Goal: Task Accomplishment & Management: Complete application form

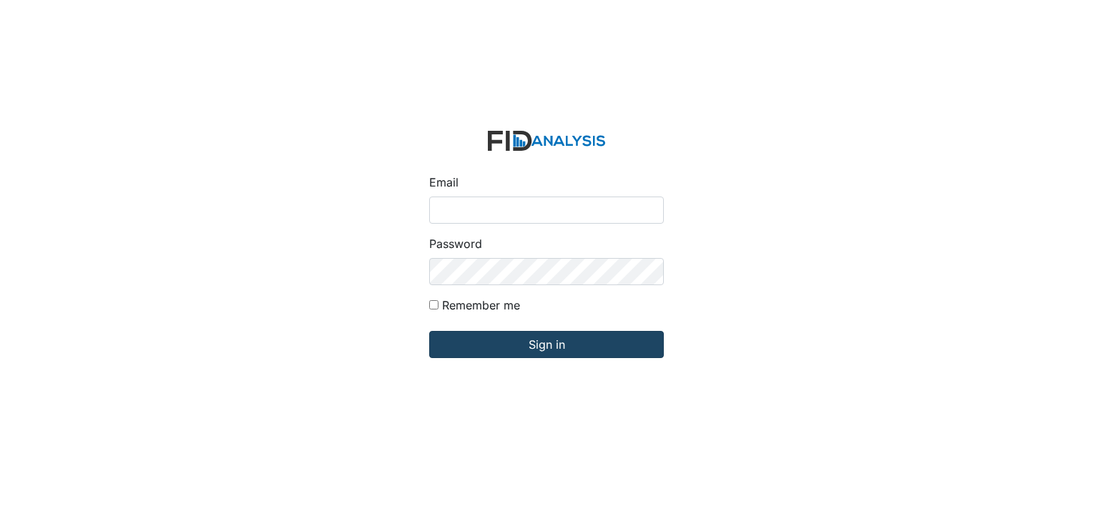
type input "[PERSON_NAME][EMAIL_ADDRESS][DOMAIN_NAME]"
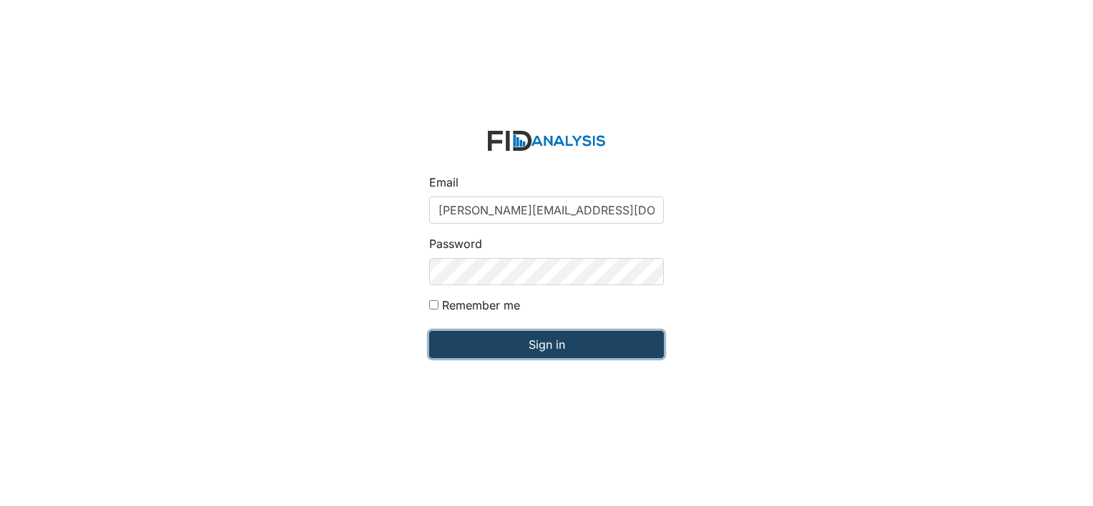
click at [486, 349] on input "Sign in" at bounding box center [546, 344] width 235 height 27
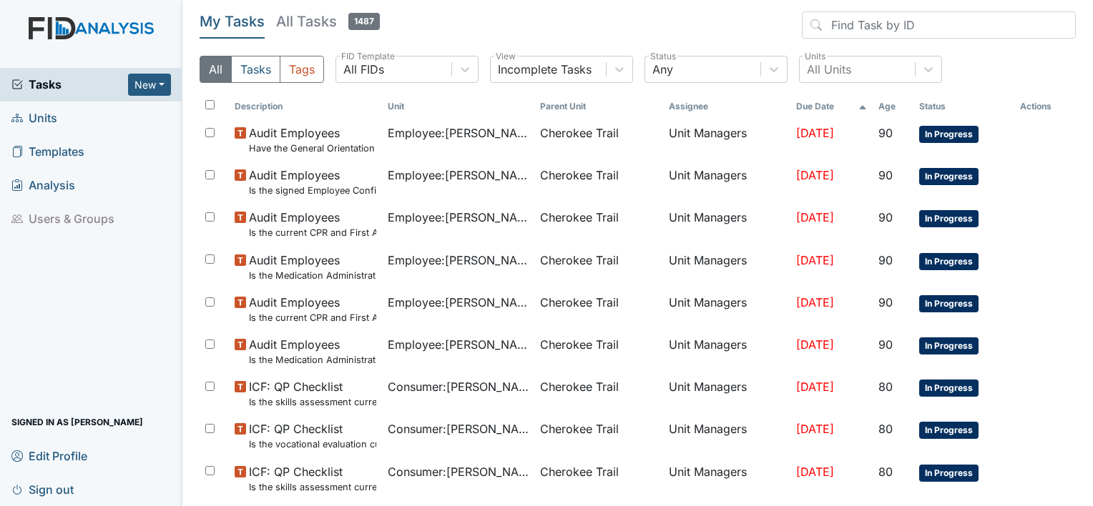
click at [54, 117] on span "Units" at bounding box center [34, 118] width 46 height 22
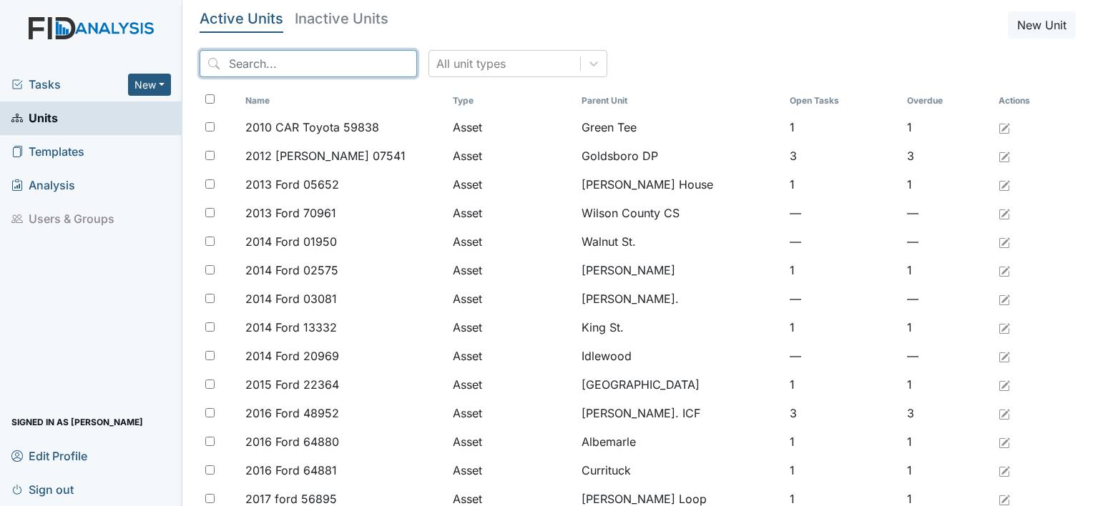
click at [282, 61] on input "search" at bounding box center [308, 63] width 217 height 27
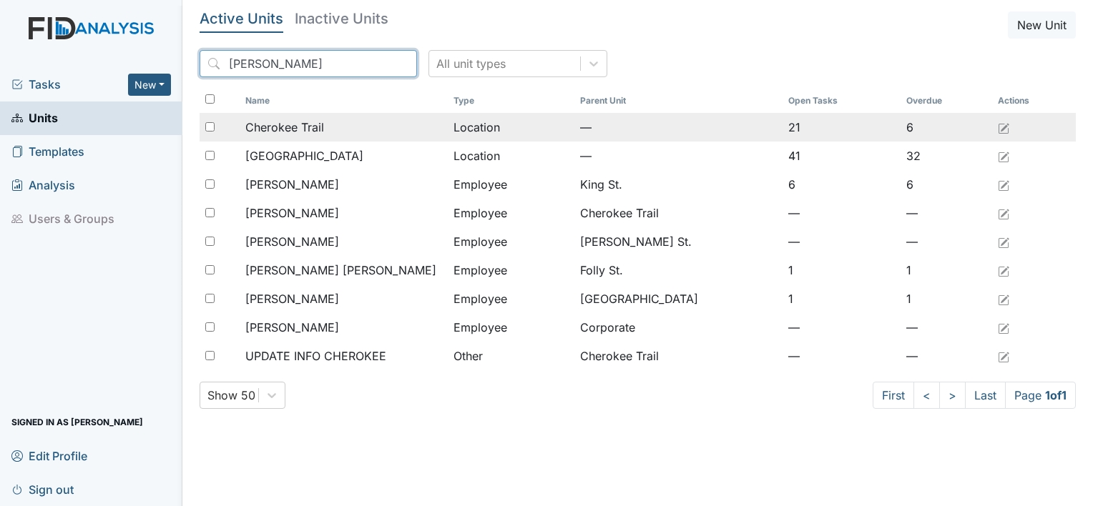
type input "Cher"
click at [290, 122] on span "Cherokee Trail" at bounding box center [284, 127] width 79 height 17
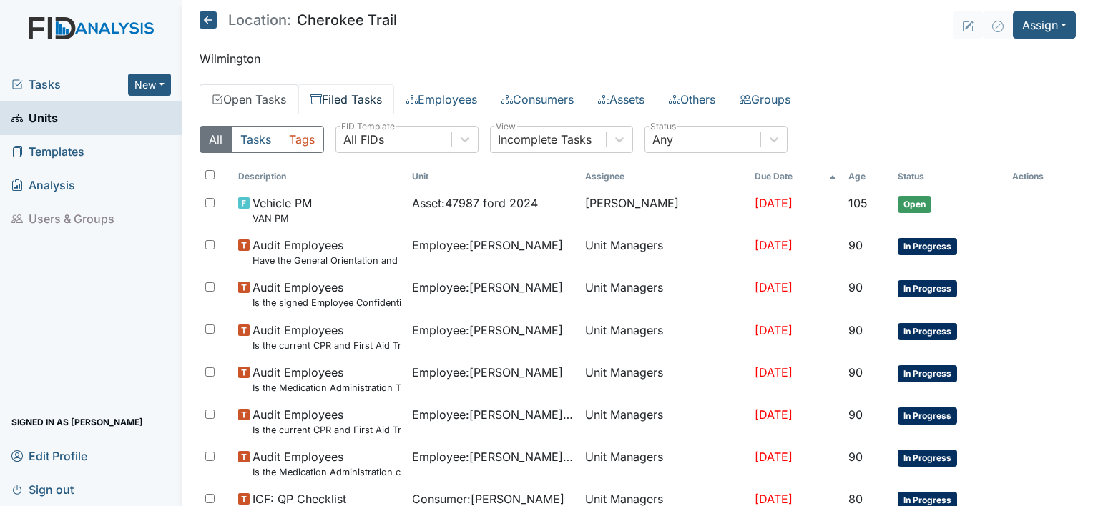
click at [363, 102] on link "Filed Tasks" at bounding box center [346, 99] width 96 height 30
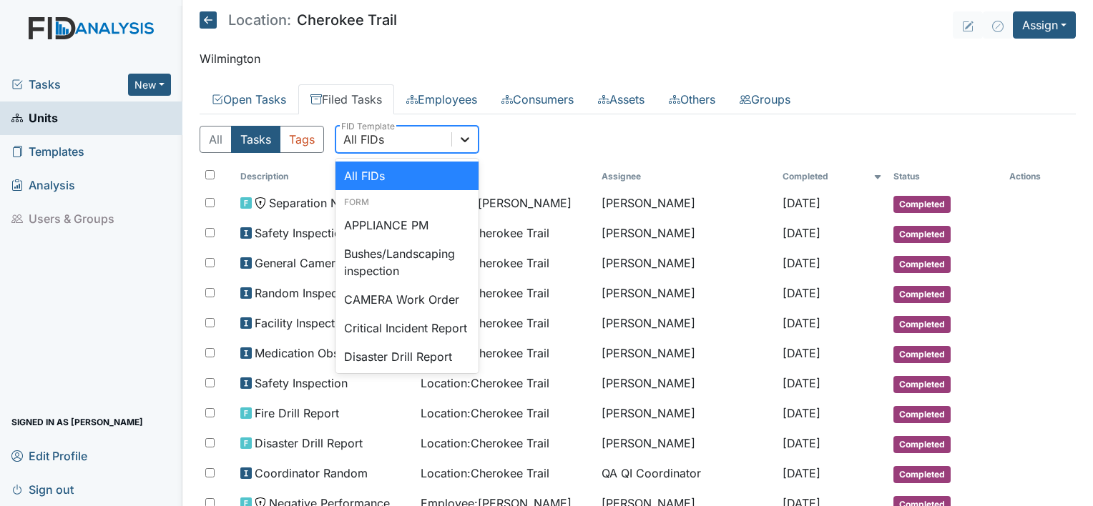
click at [464, 142] on icon at bounding box center [465, 139] width 14 height 14
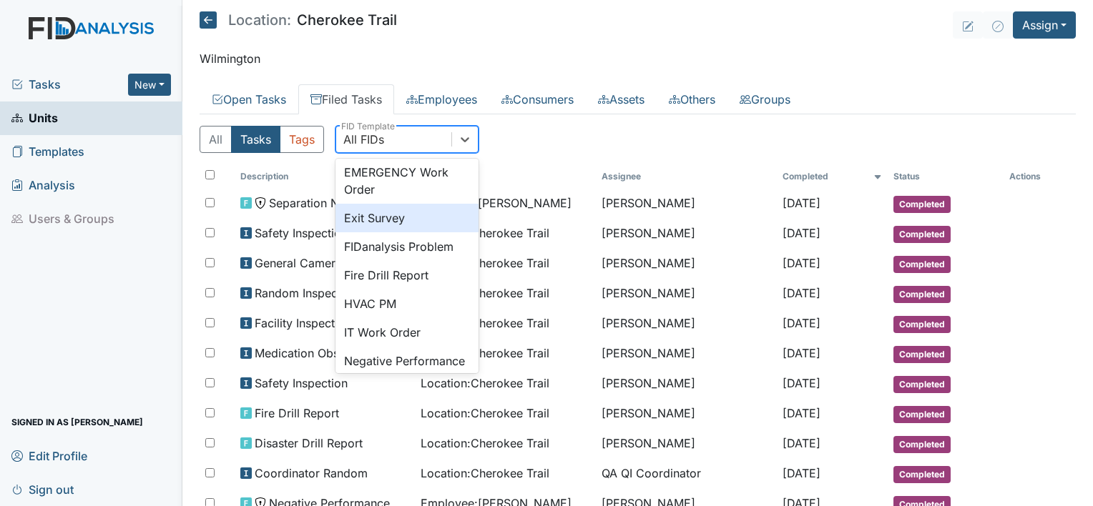
scroll to position [286, 0]
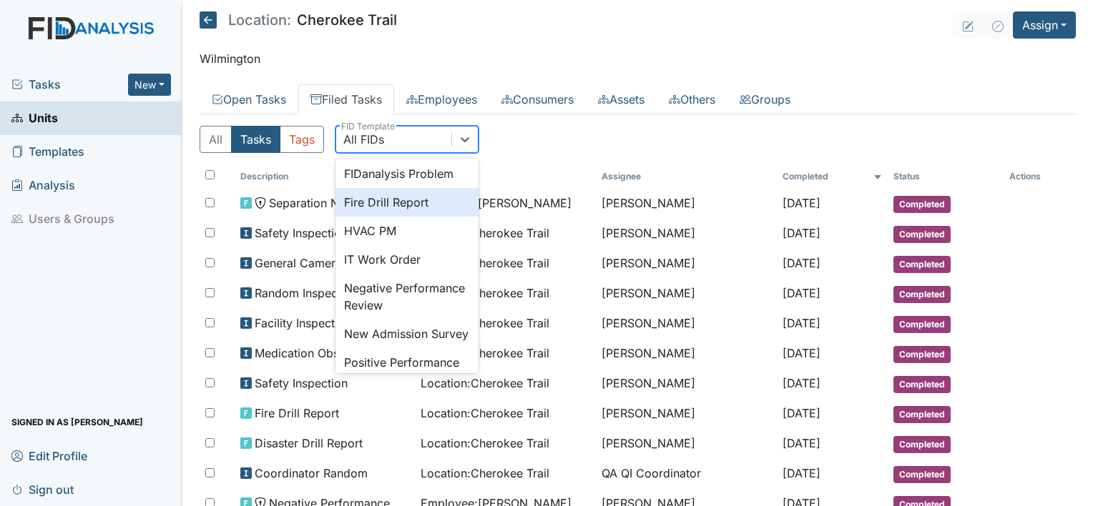
click at [422, 217] on div "Fire Drill Report" at bounding box center [406, 202] width 143 height 29
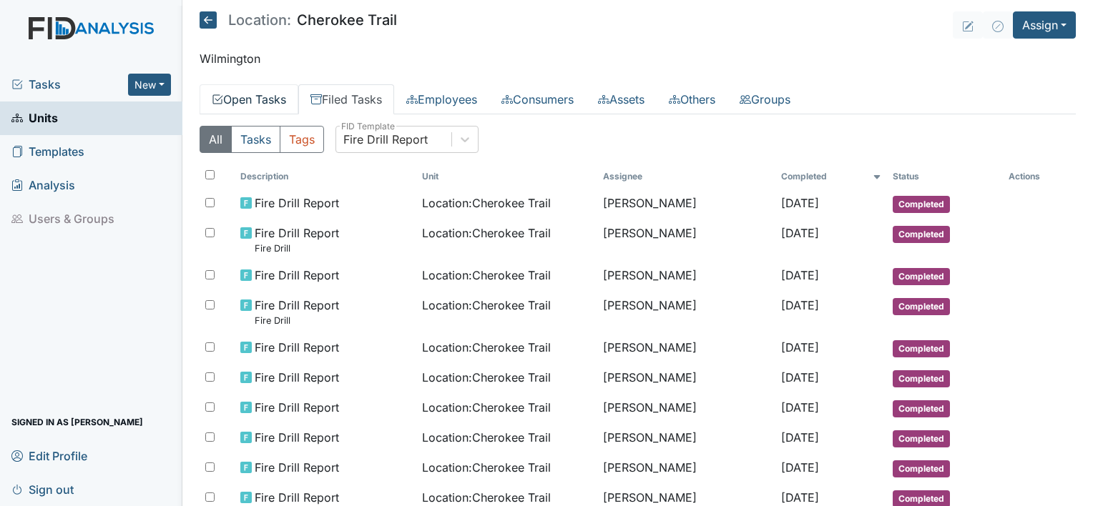
click at [244, 102] on link "Open Tasks" at bounding box center [249, 99] width 99 height 30
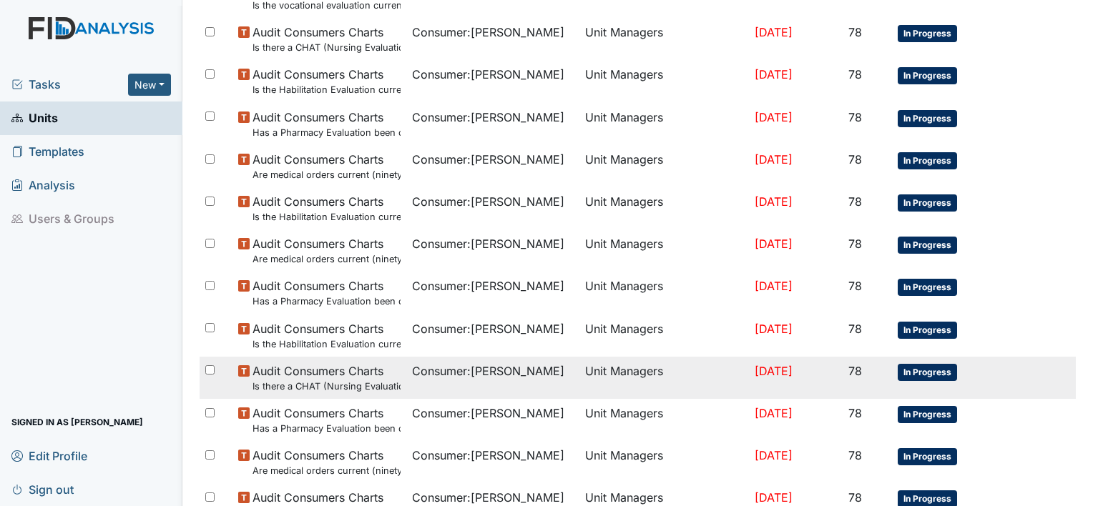
scroll to position [1025, 0]
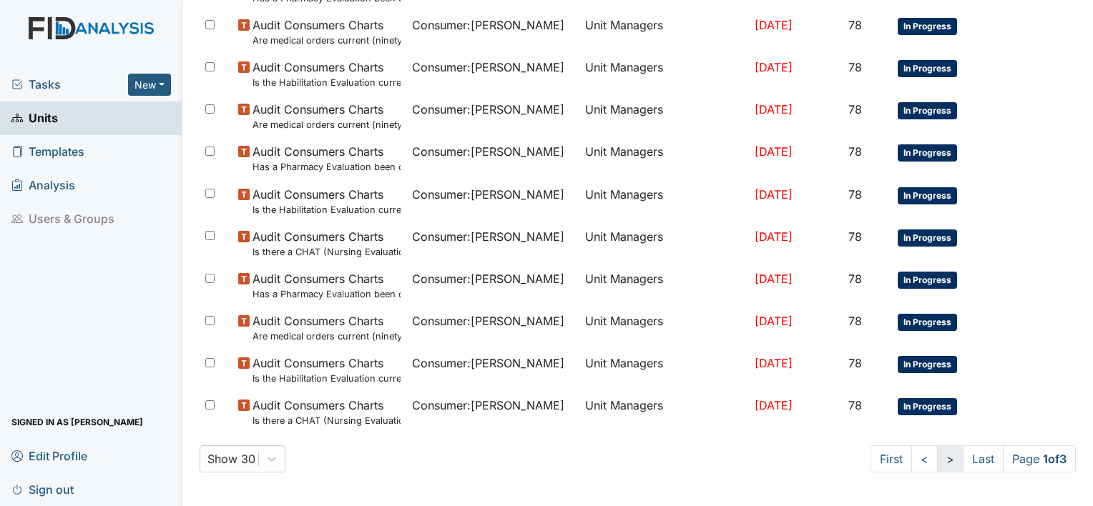
click at [937, 458] on link ">" at bounding box center [950, 459] width 26 height 27
click at [935, 458] on link ">" at bounding box center [948, 459] width 26 height 27
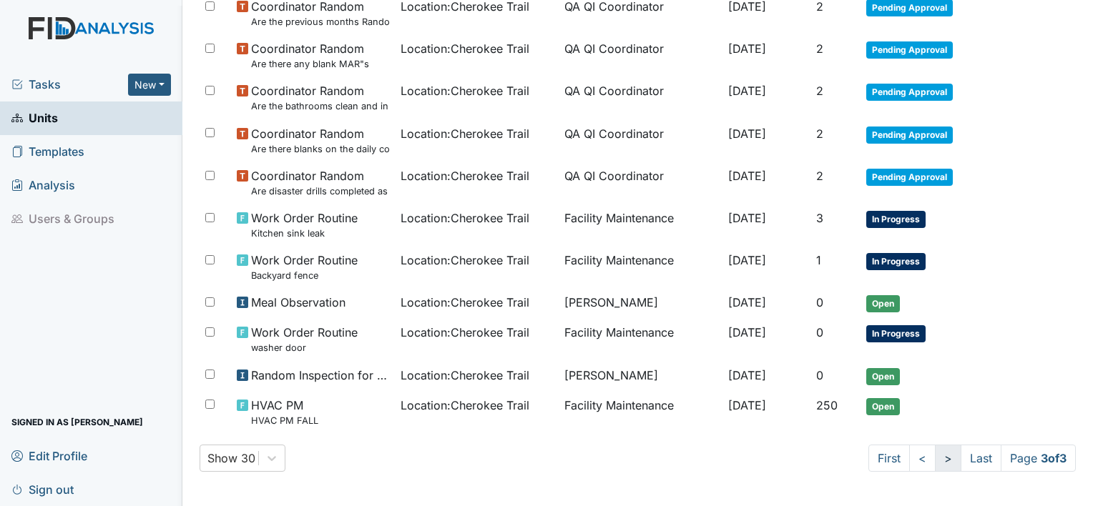
scroll to position [872, 0]
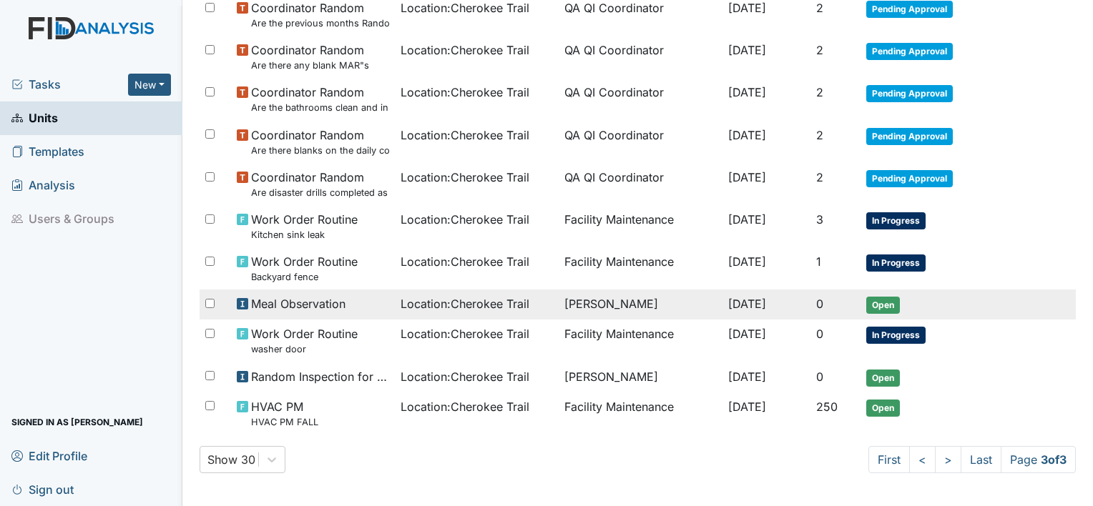
click at [589, 306] on td "[PERSON_NAME]" at bounding box center [640, 305] width 164 height 30
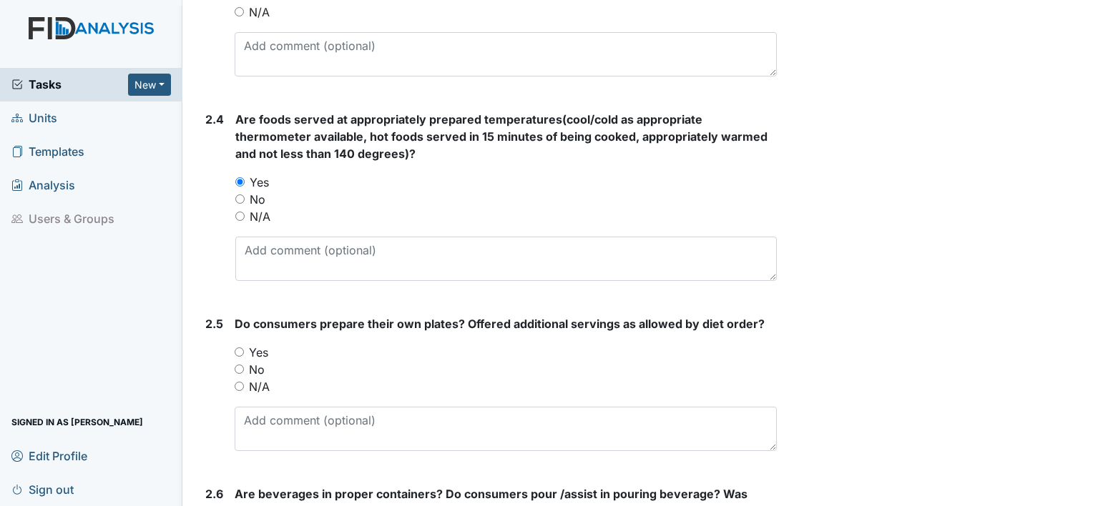
scroll to position [1430, 0]
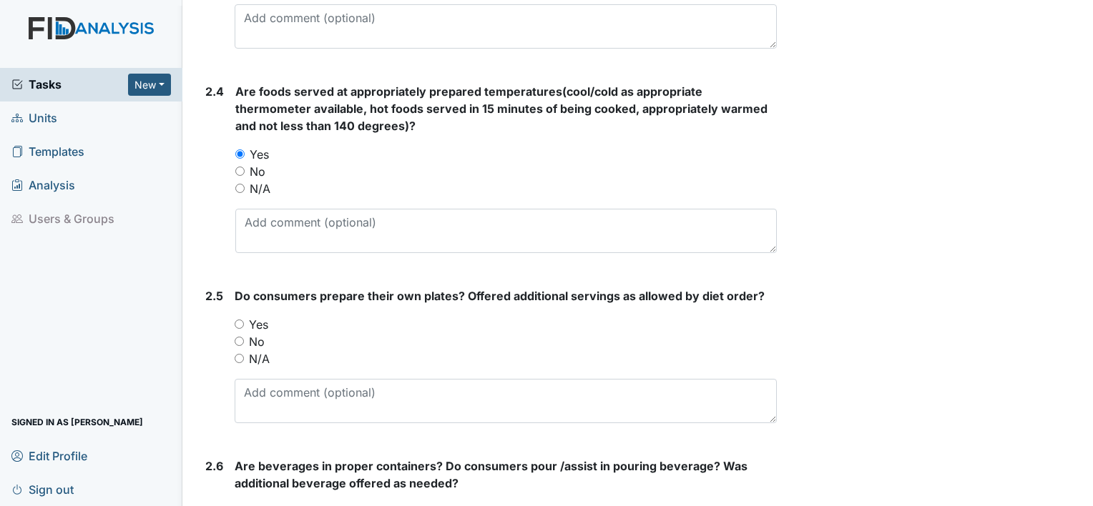
click at [241, 324] on input "Yes" at bounding box center [239, 324] width 9 height 9
radio input "true"
click at [240, 338] on input "No" at bounding box center [239, 341] width 9 height 9
radio input "true"
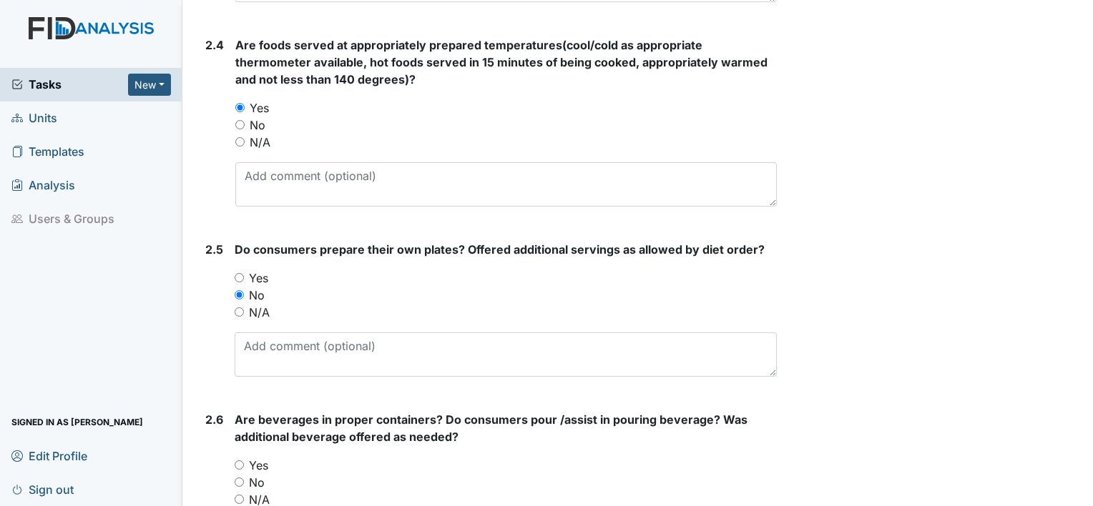
scroll to position [1645, 0]
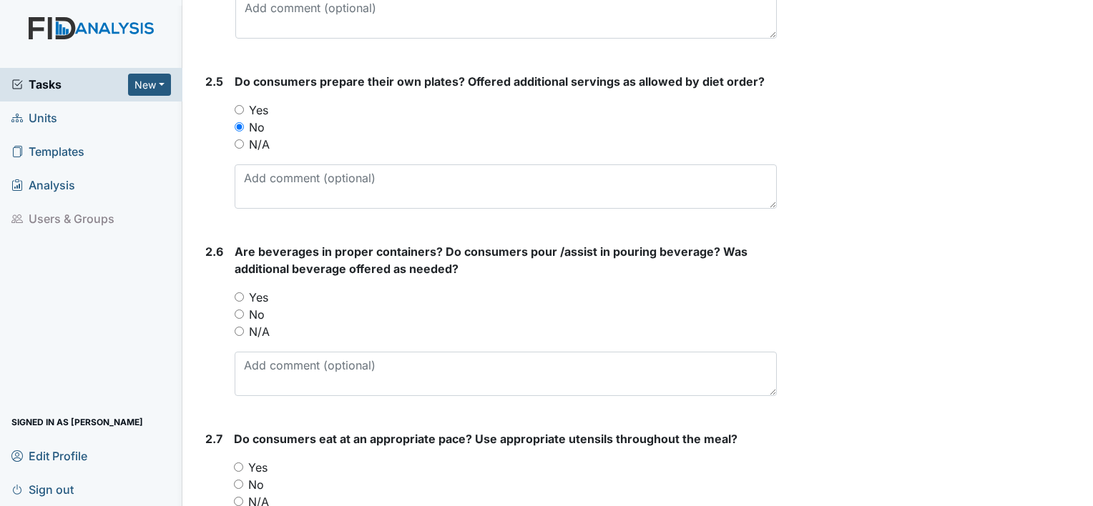
click at [235, 292] on input "Yes" at bounding box center [239, 296] width 9 height 9
radio input "true"
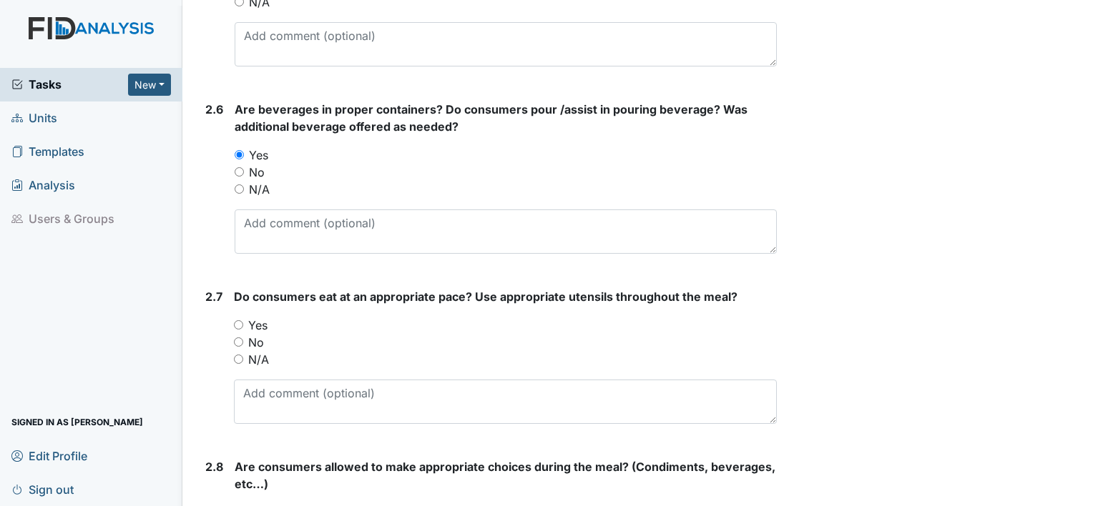
scroll to position [1788, 0]
click at [237, 327] on div "Yes" at bounding box center [505, 324] width 543 height 17
click at [236, 321] on input "Yes" at bounding box center [238, 324] width 9 height 9
radio input "true"
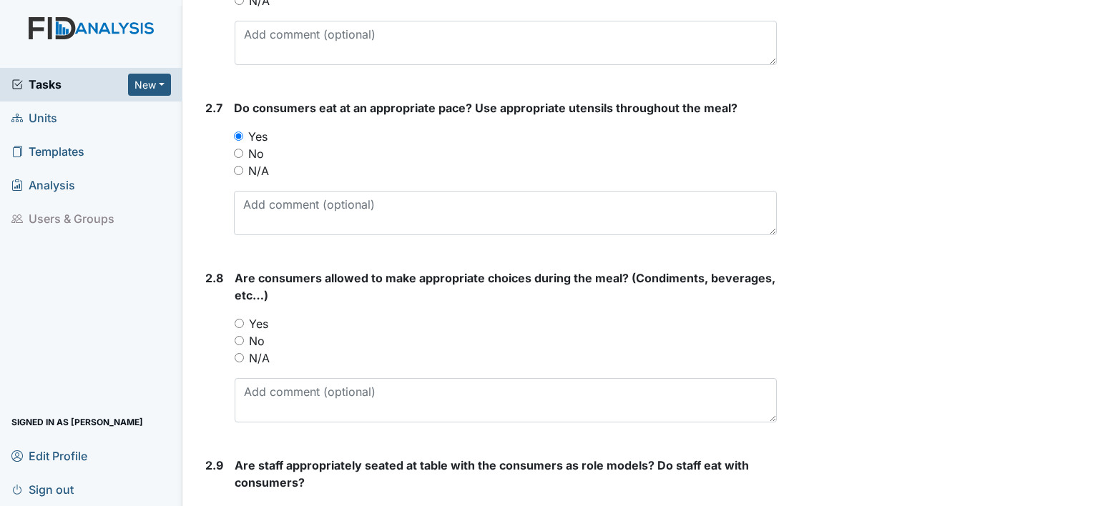
scroll to position [2002, 0]
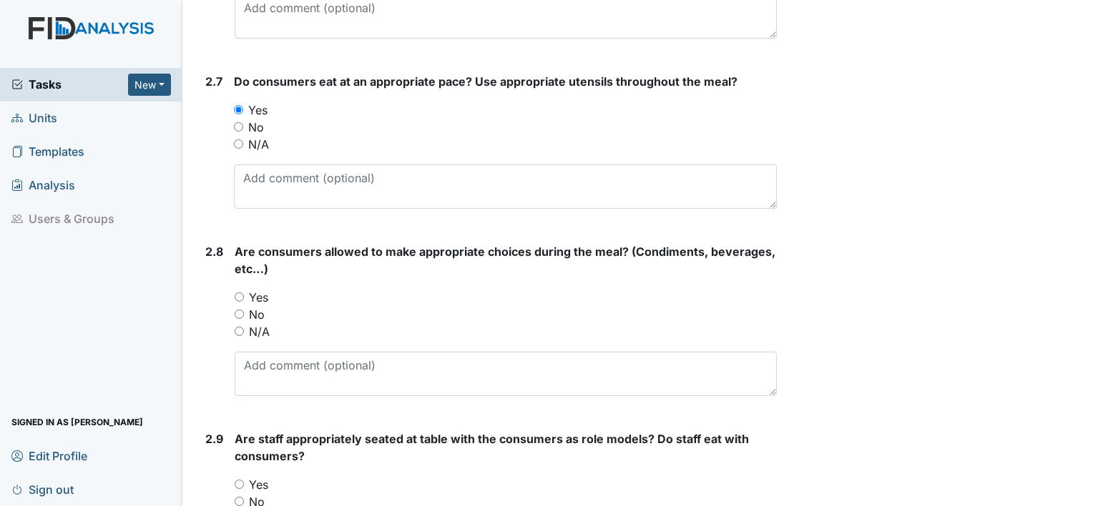
click at [237, 294] on input "Yes" at bounding box center [239, 296] width 9 height 9
radio input "true"
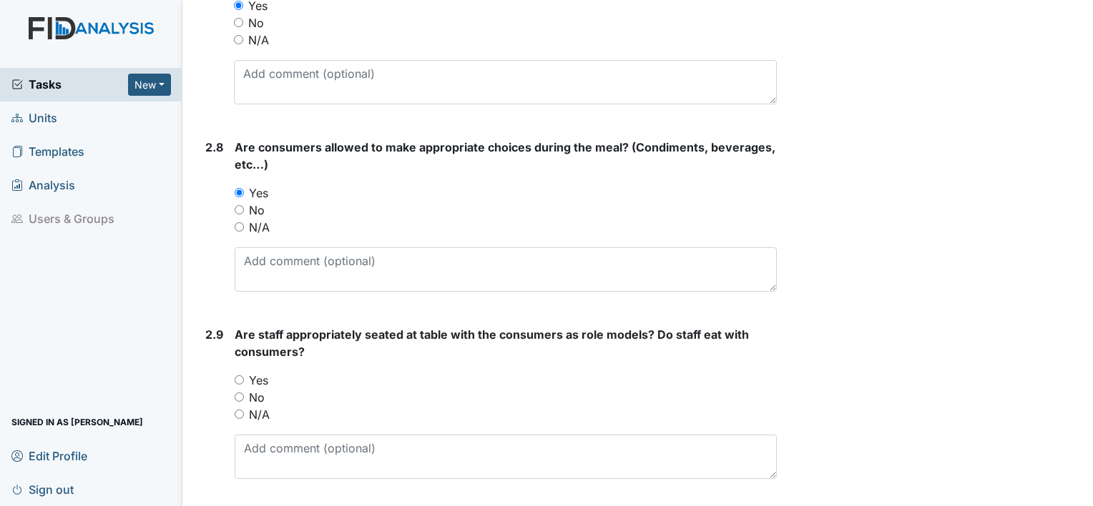
scroll to position [2145, 0]
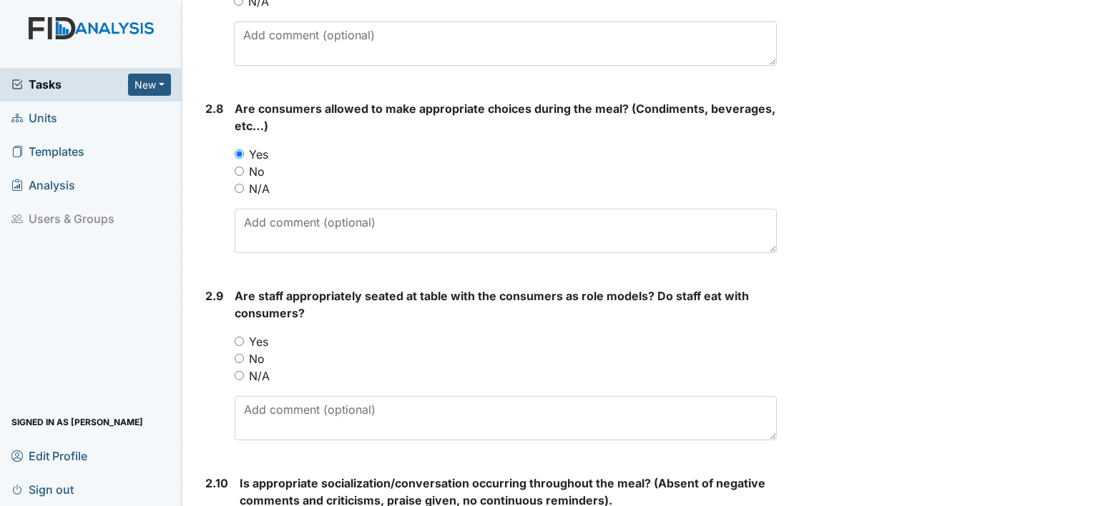
click at [240, 337] on input "Yes" at bounding box center [239, 341] width 9 height 9
radio input "true"
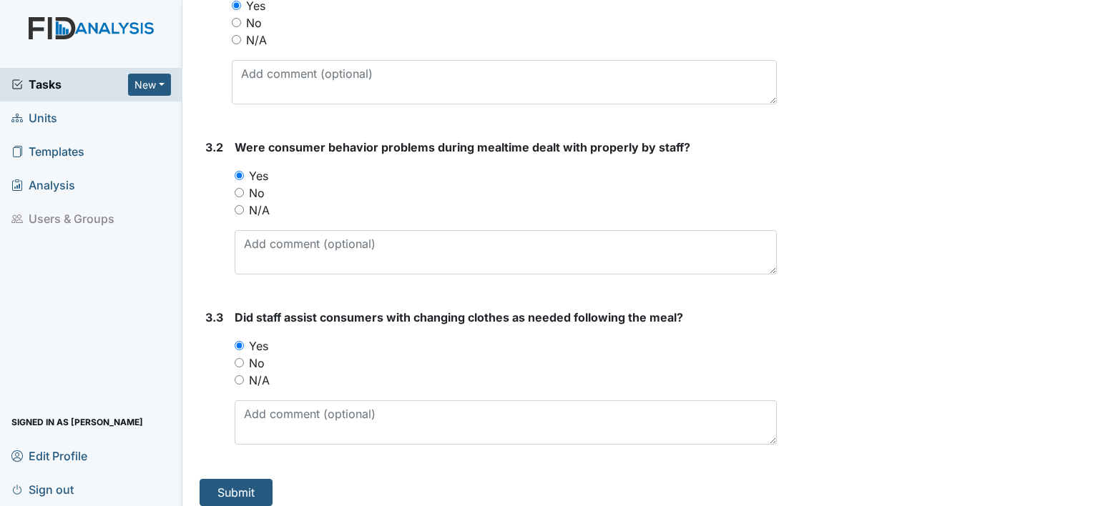
scroll to position [4294, 0]
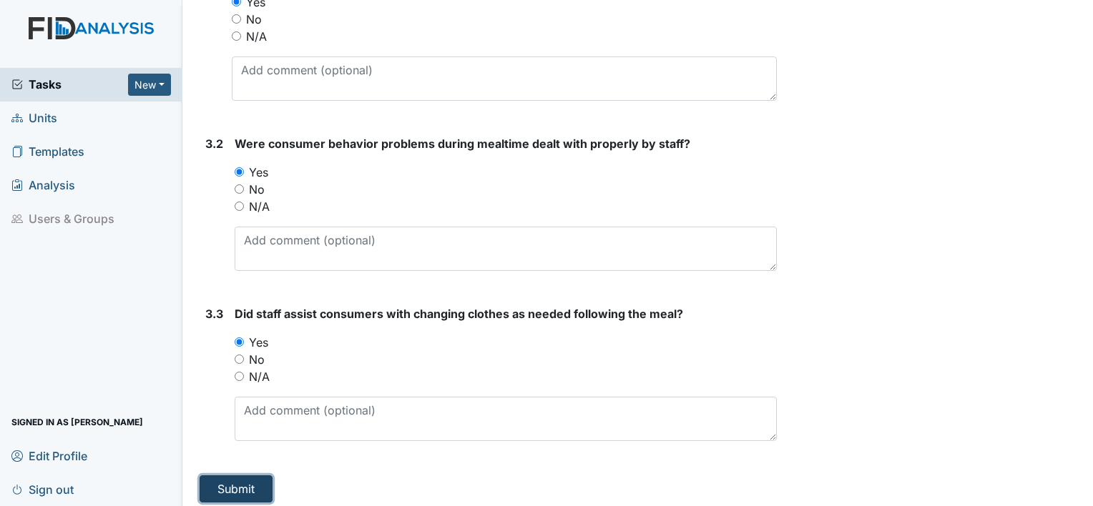
click at [234, 486] on button "Submit" at bounding box center [236, 489] width 73 height 27
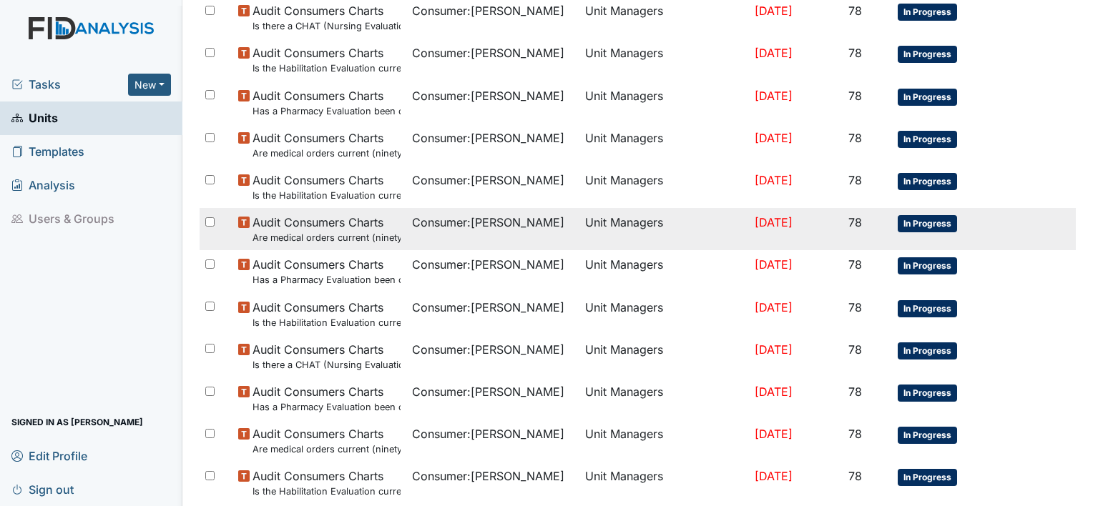
scroll to position [1072, 0]
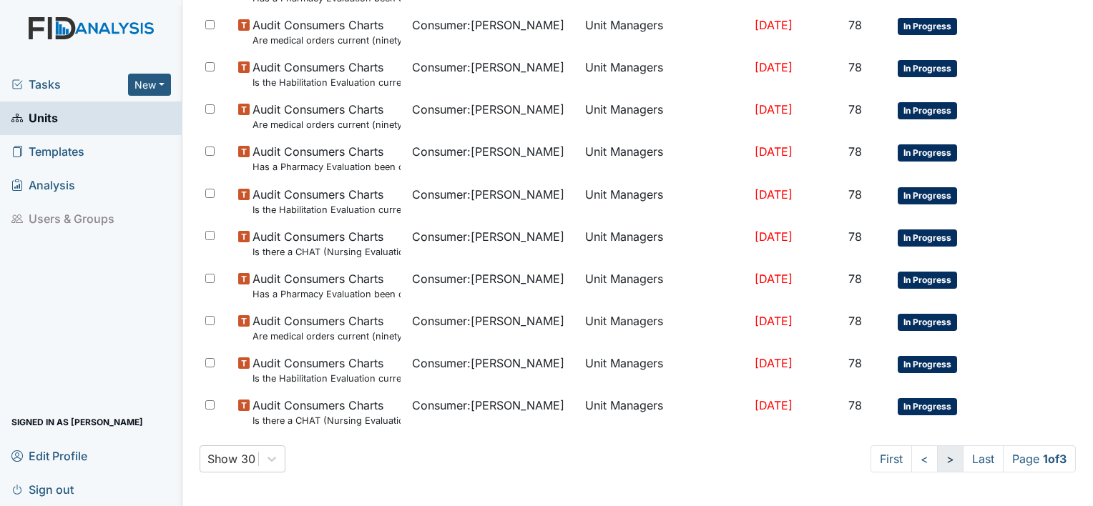
click at [937, 456] on link ">" at bounding box center [950, 459] width 26 height 27
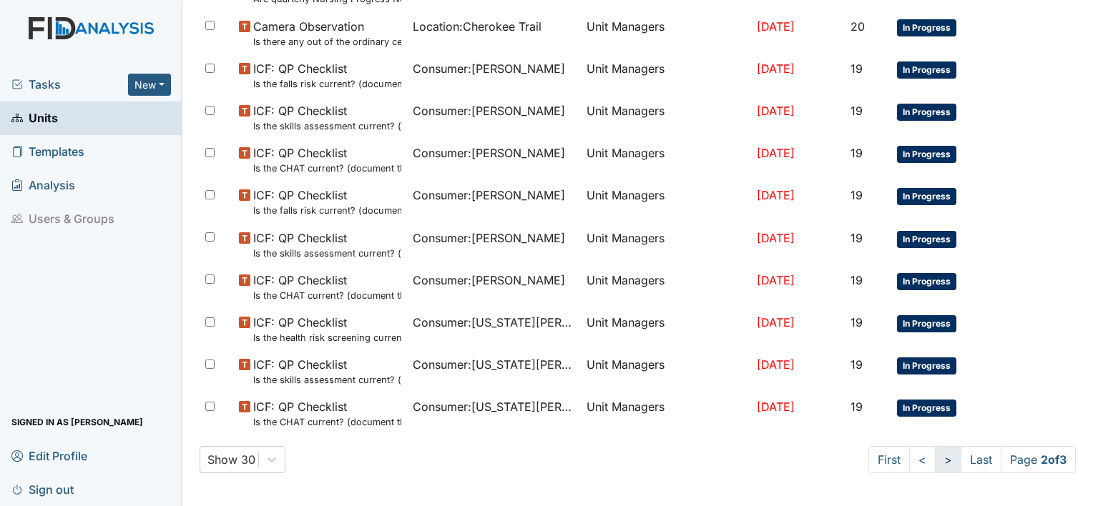
click at [935, 456] on link ">" at bounding box center [948, 459] width 26 height 27
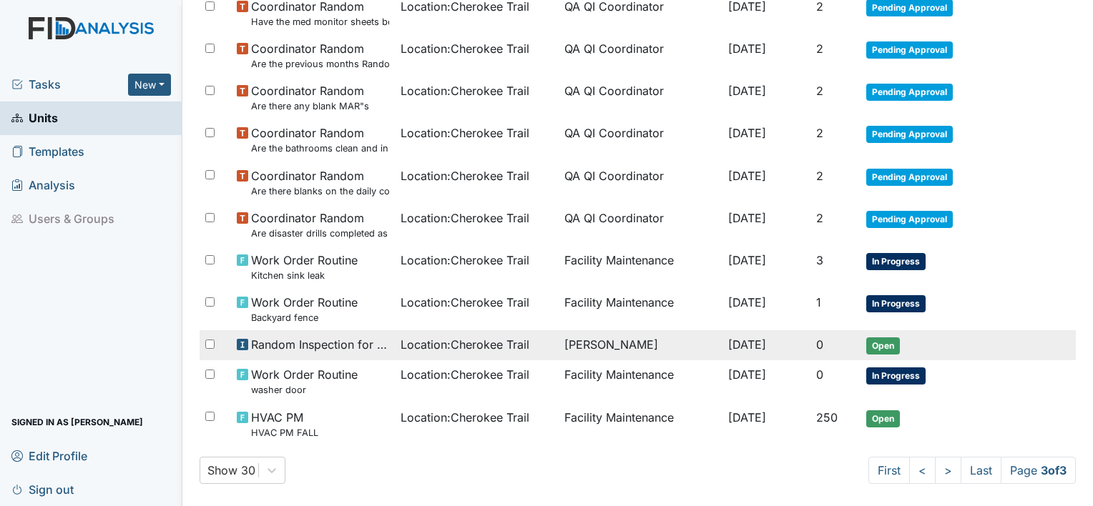
scroll to position [890, 0]
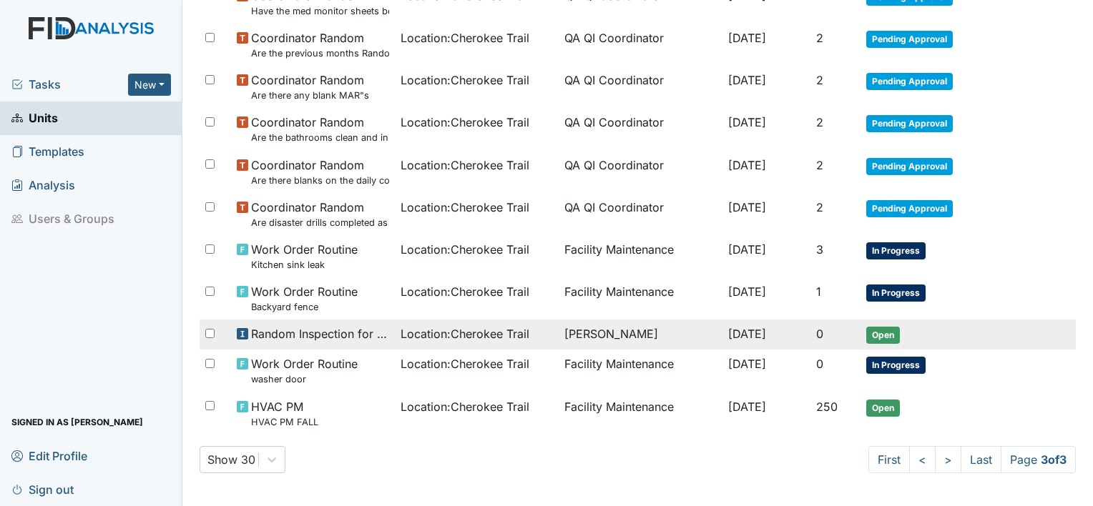
click at [488, 337] on span "Location : Cherokee Trail" at bounding box center [464, 333] width 129 height 17
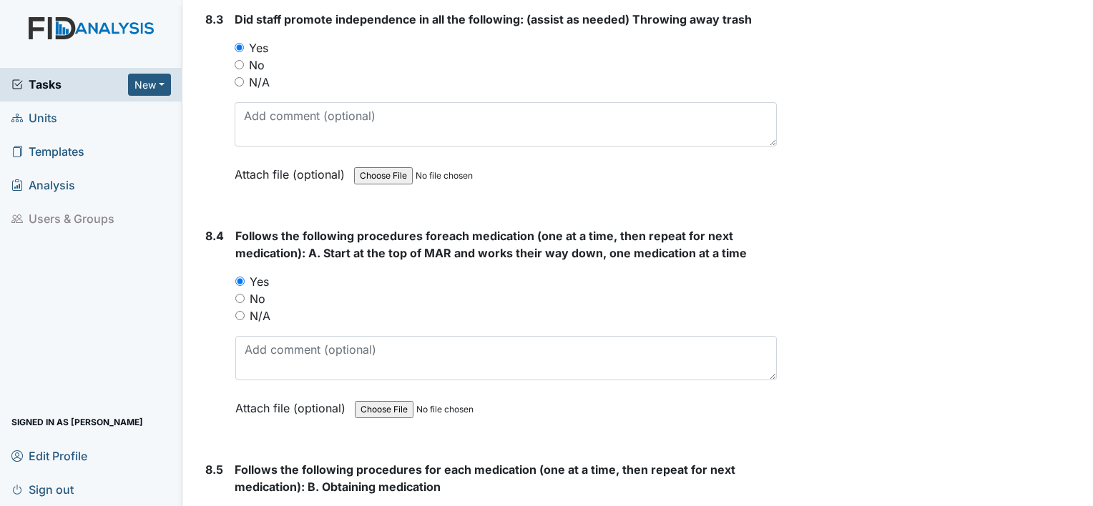
scroll to position [11942, 0]
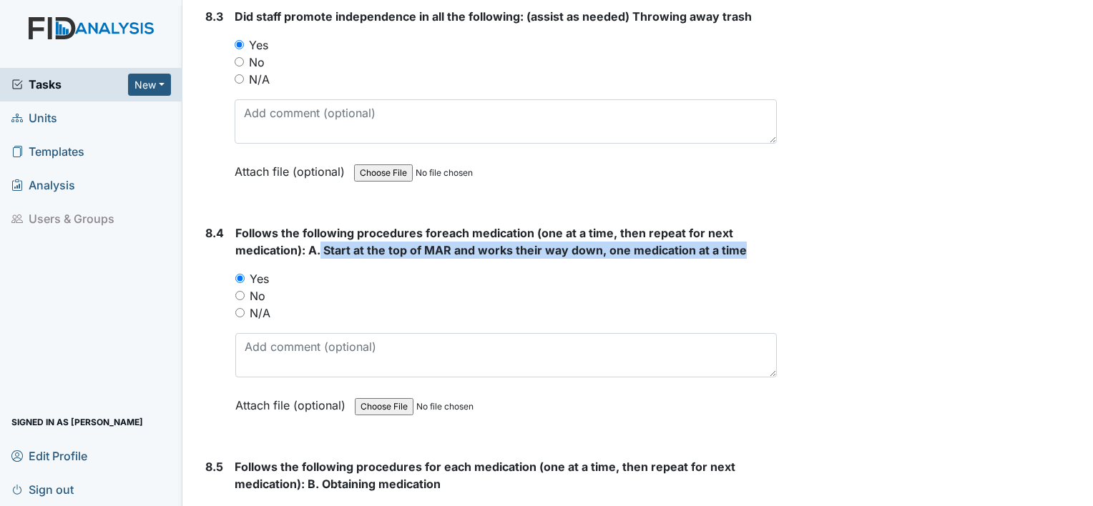
drag, startPoint x: 320, startPoint y: 210, endPoint x: 745, endPoint y: 214, distance: 424.8
click at [745, 225] on strong "Follows the following procedures foreach medication (one at a time, then repeat…" at bounding box center [505, 242] width 541 height 34
copy span "Start at the top of MAR and works their way down, one medication at a time"
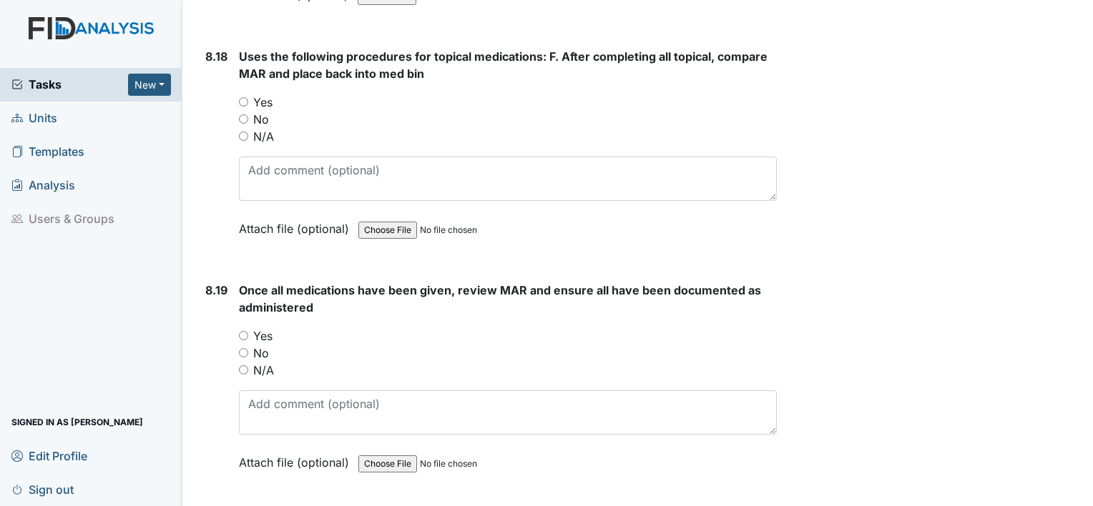
scroll to position [15661, 0]
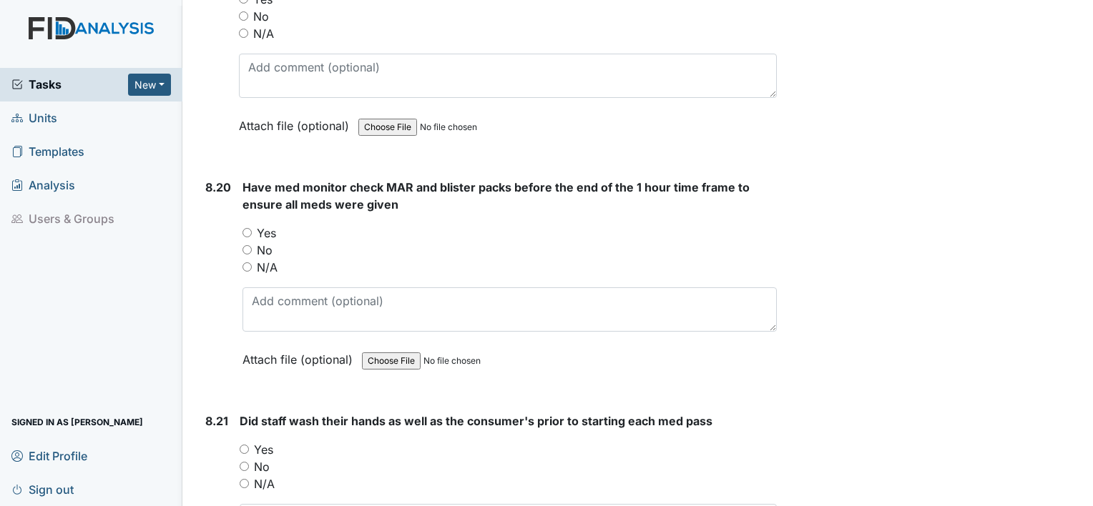
click at [251, 228] on input "Yes" at bounding box center [246, 232] width 9 height 9
radio input "true"
drag, startPoint x: 248, startPoint y: 386, endPoint x: 238, endPoint y: 400, distance: 17.5
click at [238, 413] on div "8.21 Did staff wash their hands as well as the consumer's prior to starting eac…" at bounding box center [488, 510] width 577 height 194
click at [243, 445] on input "Yes" at bounding box center [244, 449] width 9 height 9
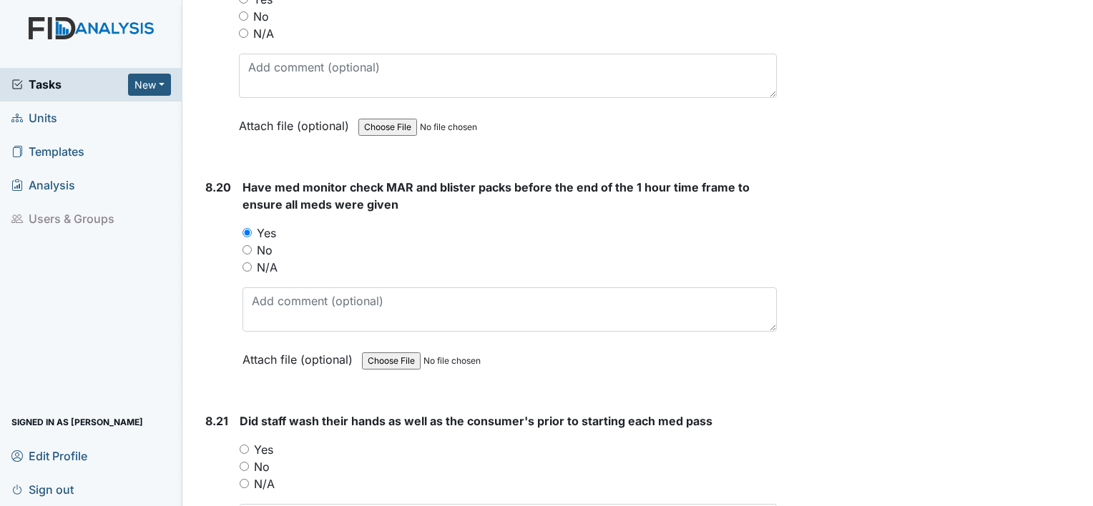
radio input "true"
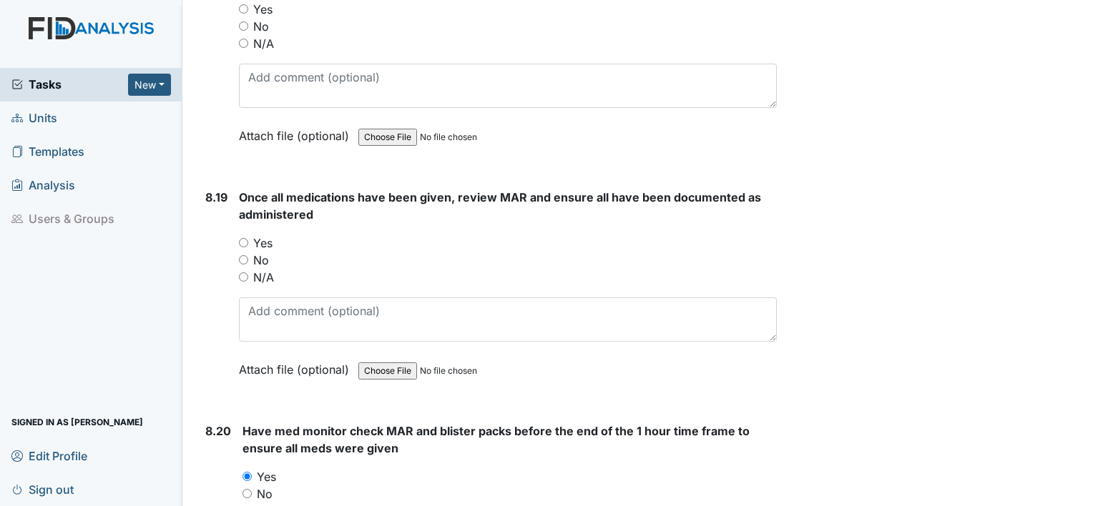
scroll to position [15375, 0]
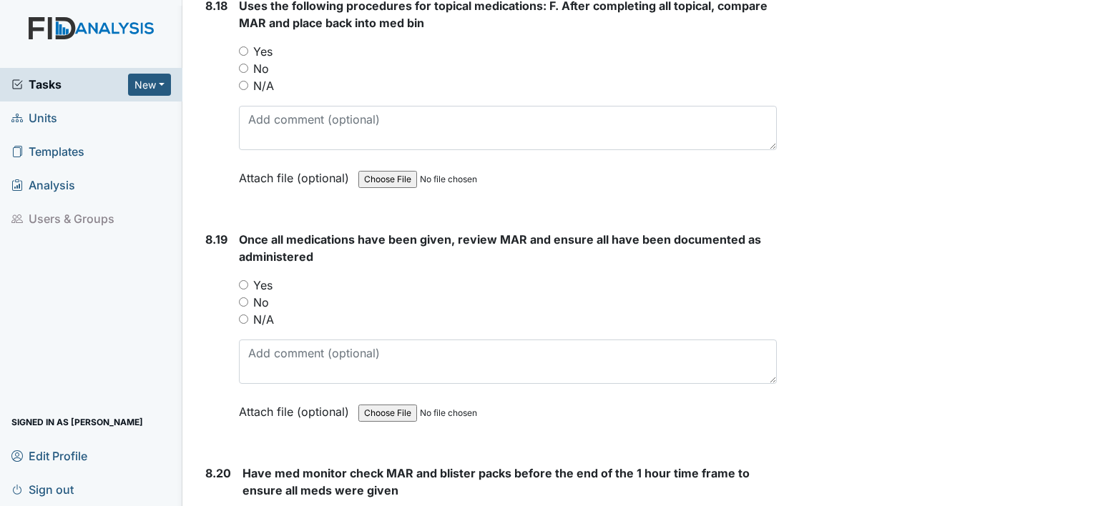
click at [243, 280] on input "Yes" at bounding box center [243, 284] width 9 height 9
radio input "true"
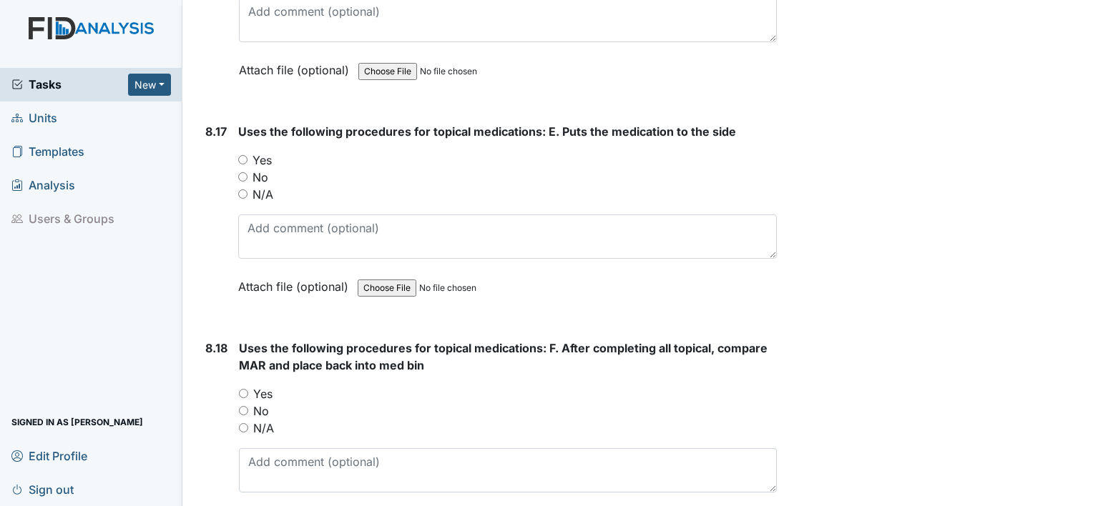
scroll to position [15017, 0]
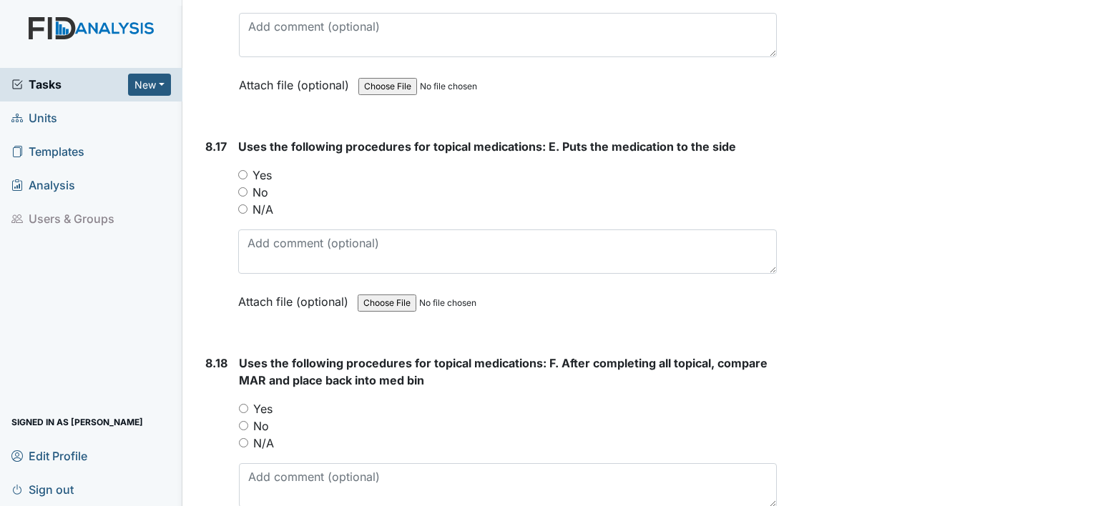
click at [238, 170] on input "Yes" at bounding box center [242, 174] width 9 height 9
radio input "true"
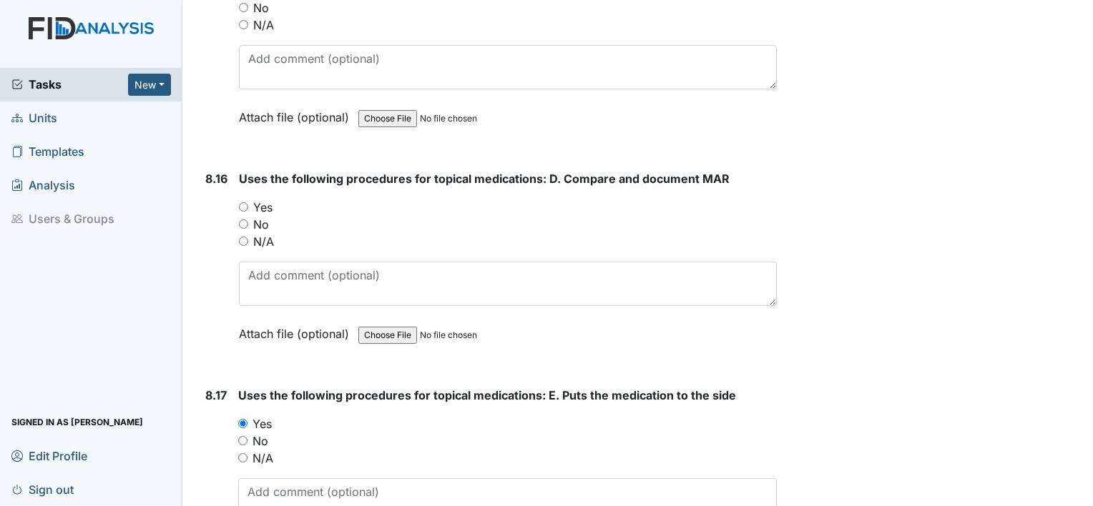
scroll to position [14731, 0]
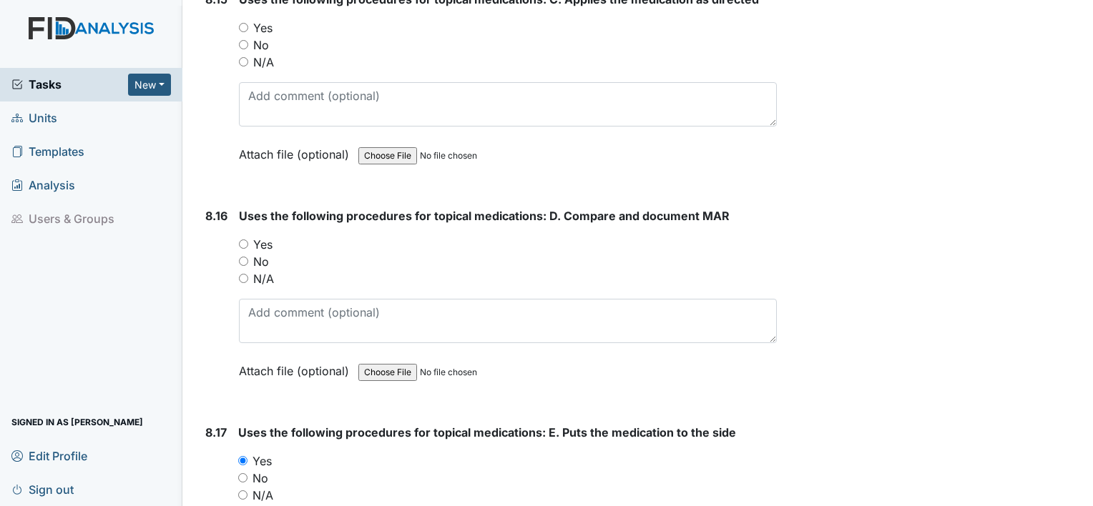
click at [243, 240] on input "Yes" at bounding box center [243, 244] width 9 height 9
radio input "true"
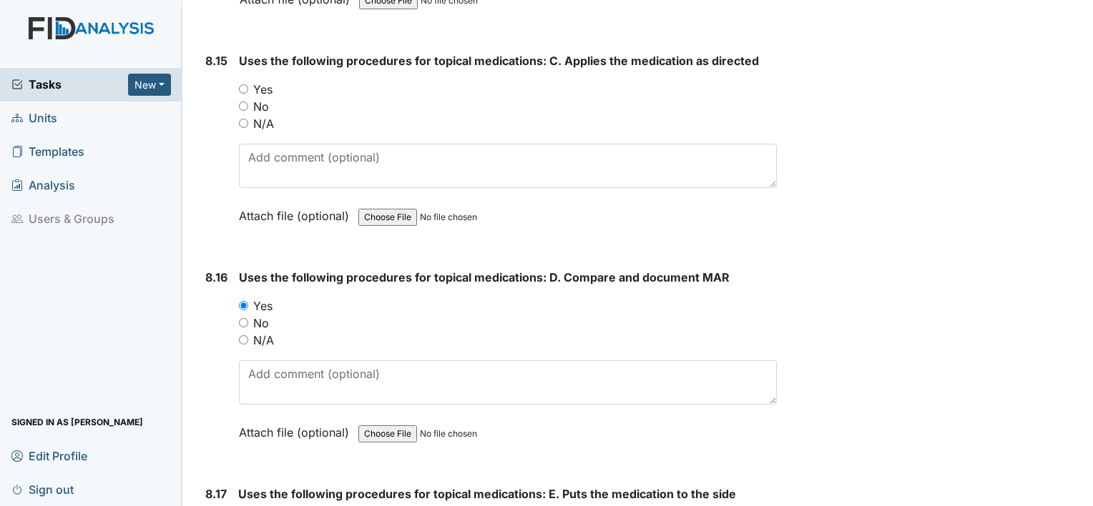
scroll to position [14517, 0]
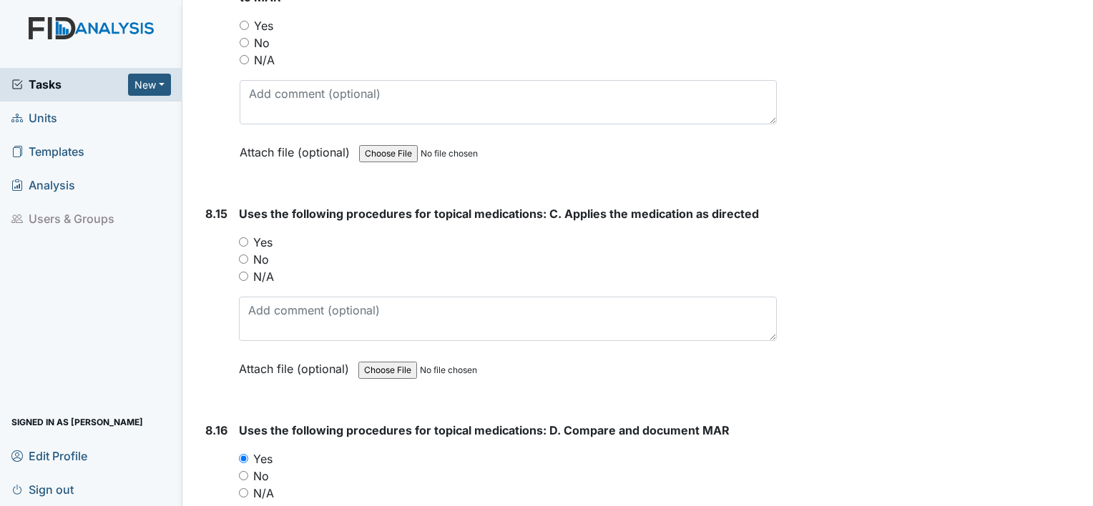
click at [240, 237] on input "Yes" at bounding box center [243, 241] width 9 height 9
radio input "true"
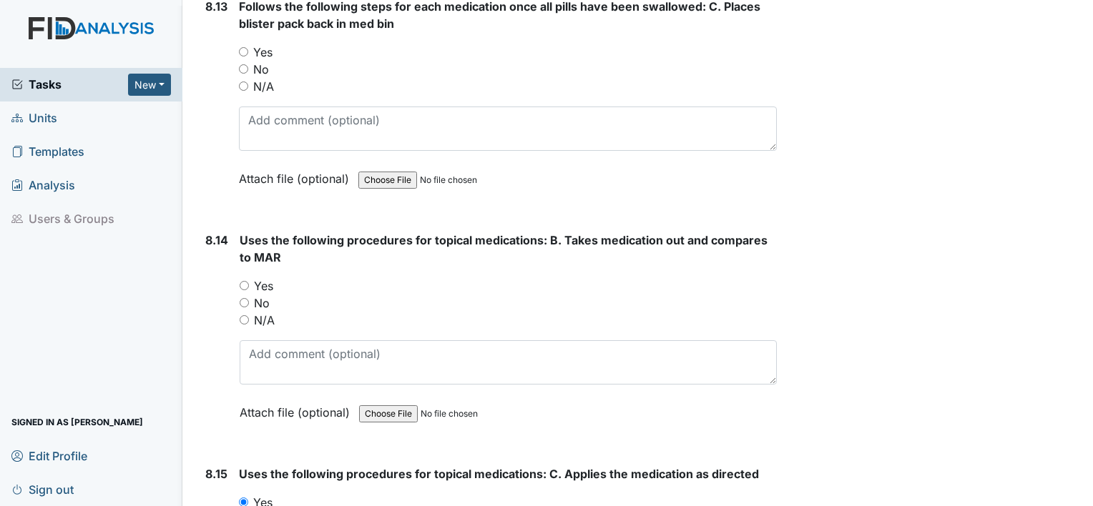
scroll to position [14231, 0]
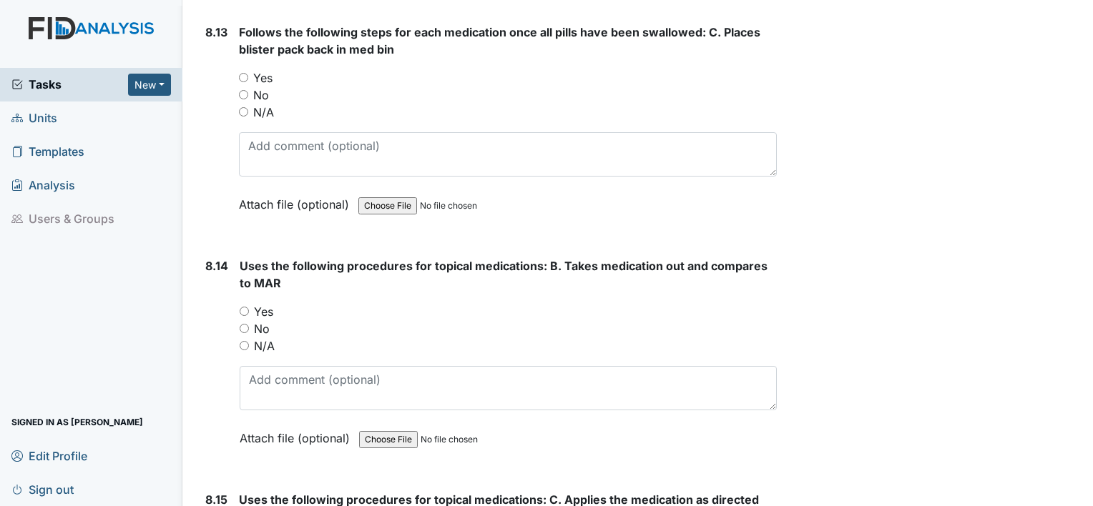
click at [237, 259] on div "8.14 Uses the following procedures for topical medications: B. Takes medication…" at bounding box center [488, 362] width 577 height 211
click at [242, 307] on input "Yes" at bounding box center [244, 311] width 9 height 9
radio input "true"
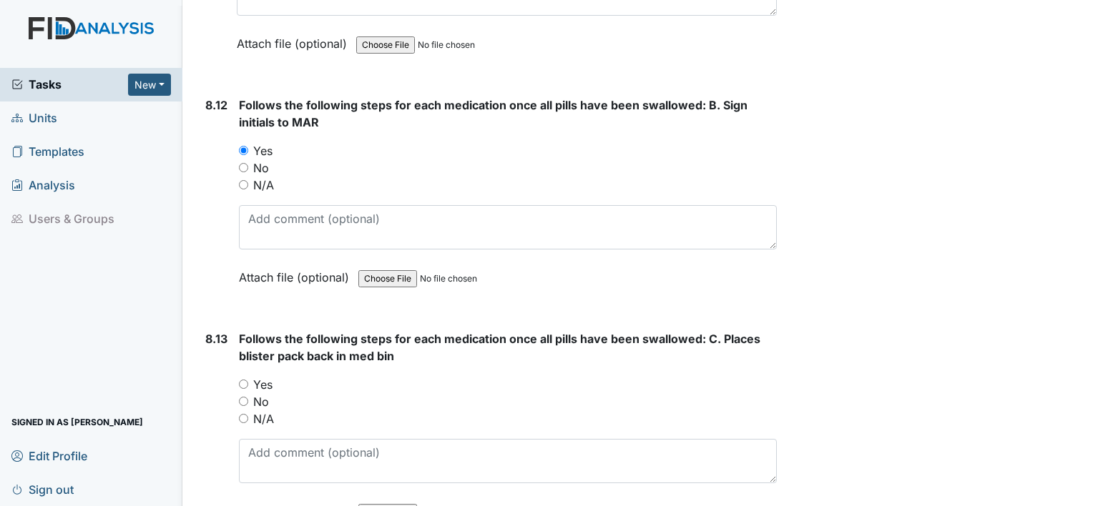
scroll to position [13873, 0]
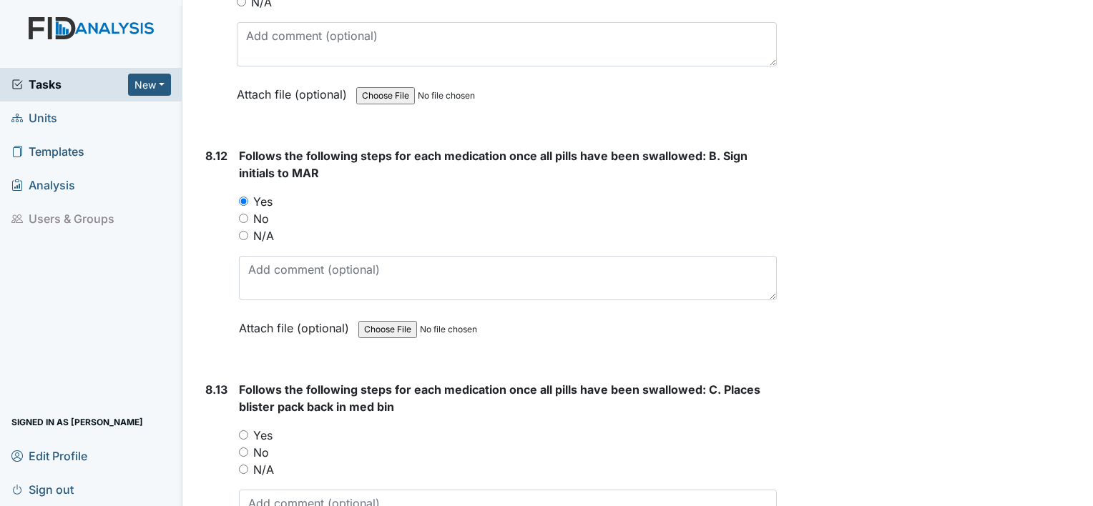
click at [240, 430] on input "Yes" at bounding box center [243, 434] width 9 height 9
radio input "true"
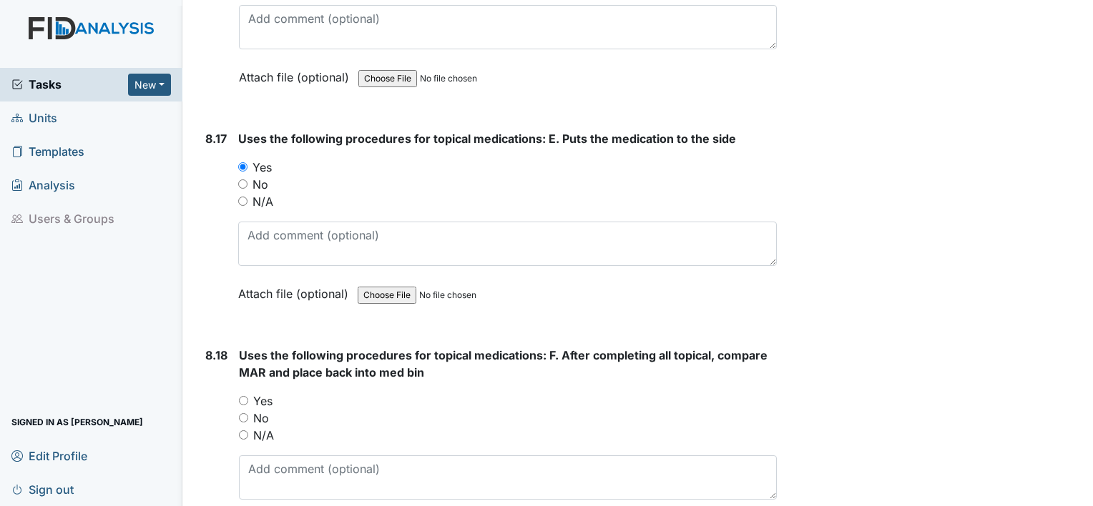
scroll to position [15303, 0]
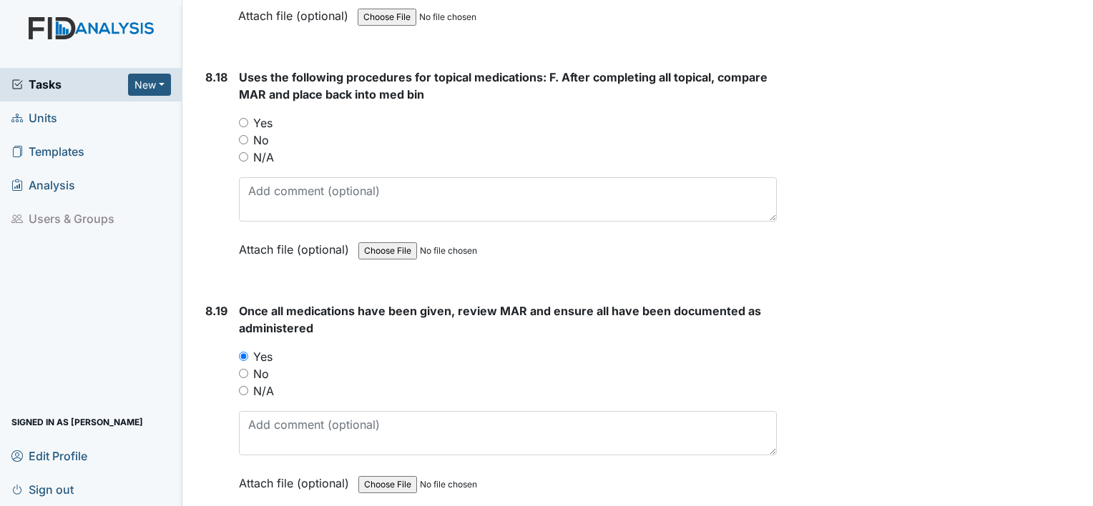
click at [247, 118] on input "Yes" at bounding box center [243, 122] width 9 height 9
radio input "true"
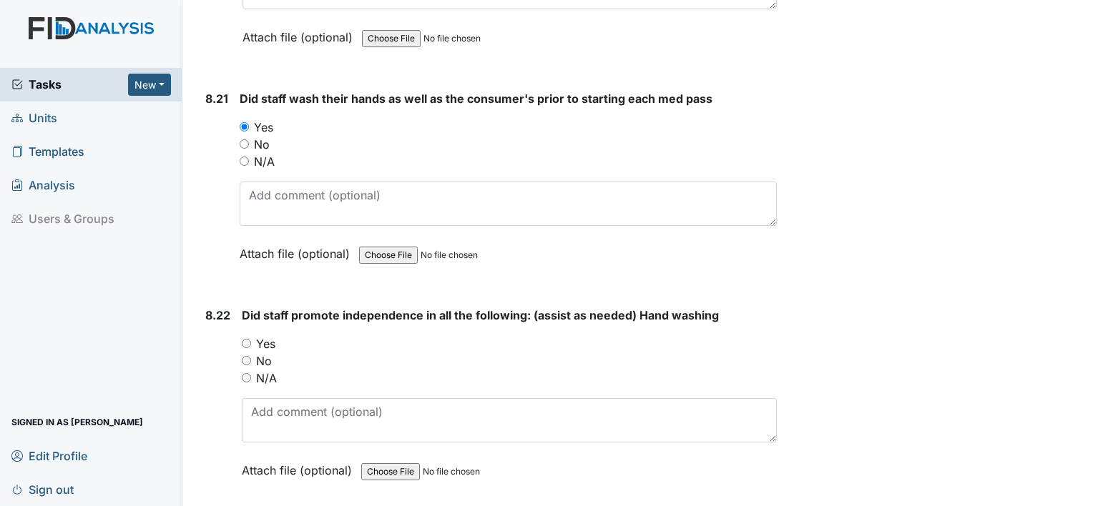
scroll to position [16161, 0]
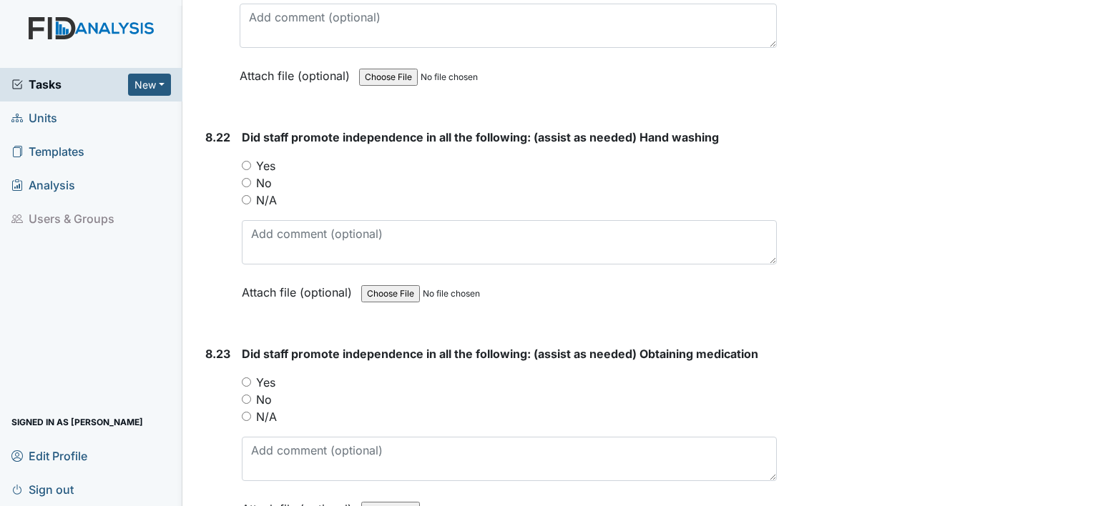
click at [245, 161] on input "Yes" at bounding box center [246, 165] width 9 height 9
radio input "true"
click at [247, 378] on input "Yes" at bounding box center [246, 382] width 9 height 9
radio input "true"
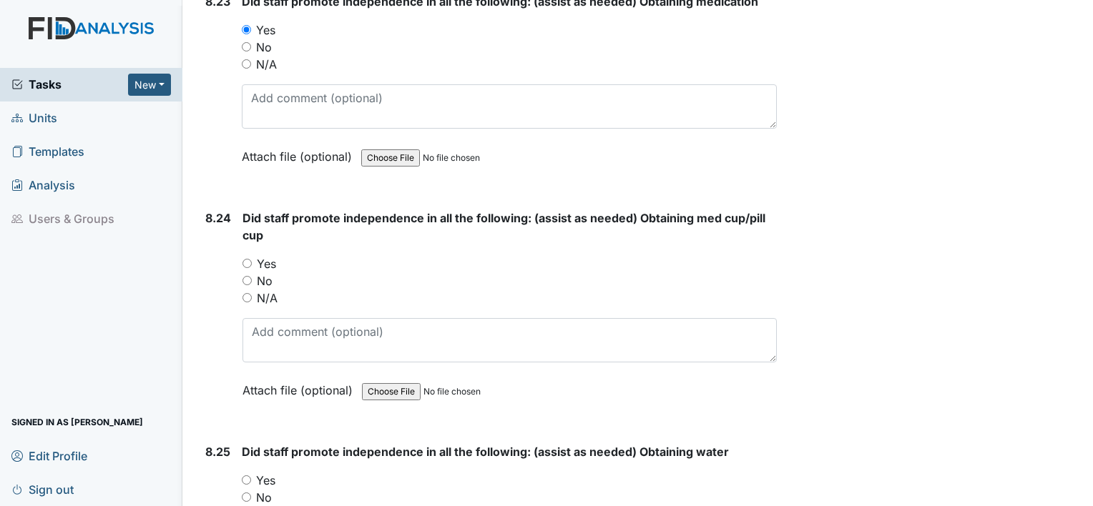
scroll to position [16519, 0]
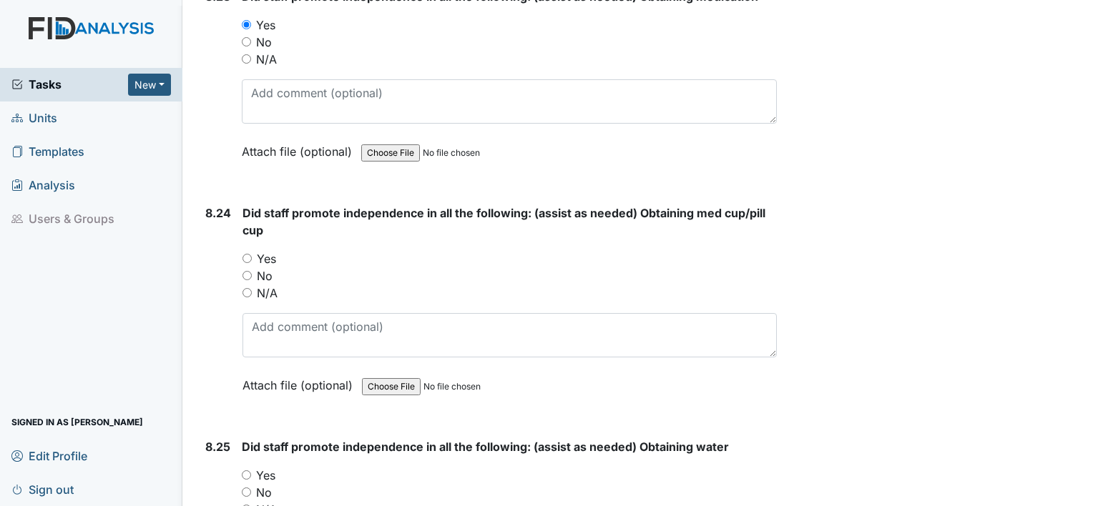
click at [248, 254] on input "Yes" at bounding box center [246, 258] width 9 height 9
radio input "true"
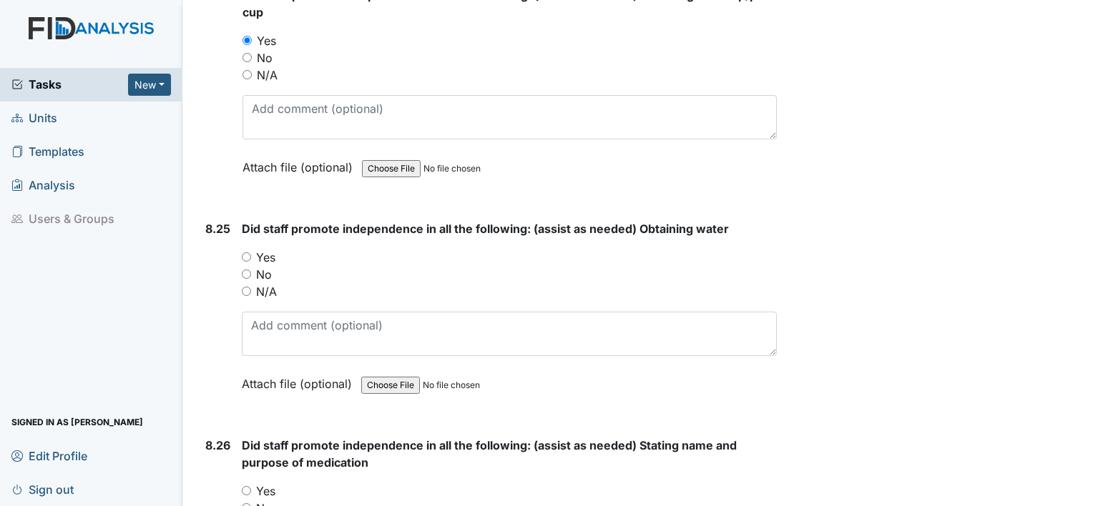
scroll to position [16805, 0]
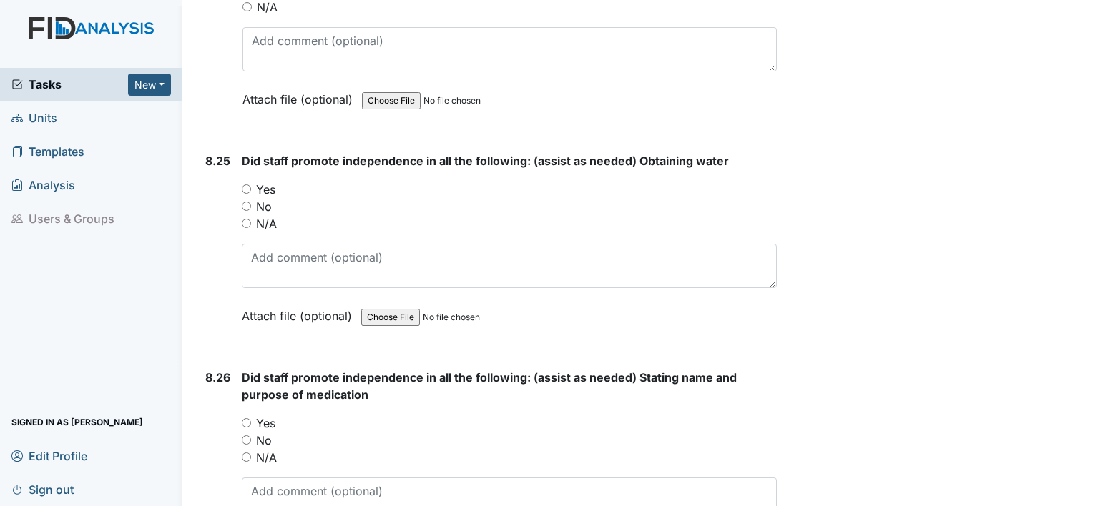
click at [249, 184] on input "Yes" at bounding box center [246, 188] width 9 height 9
radio input "true"
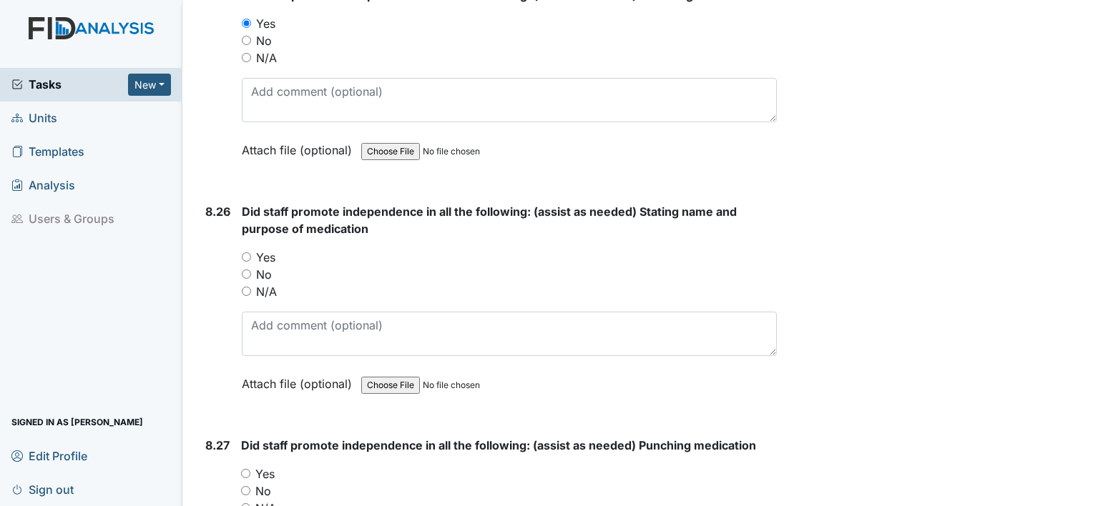
scroll to position [17019, 0]
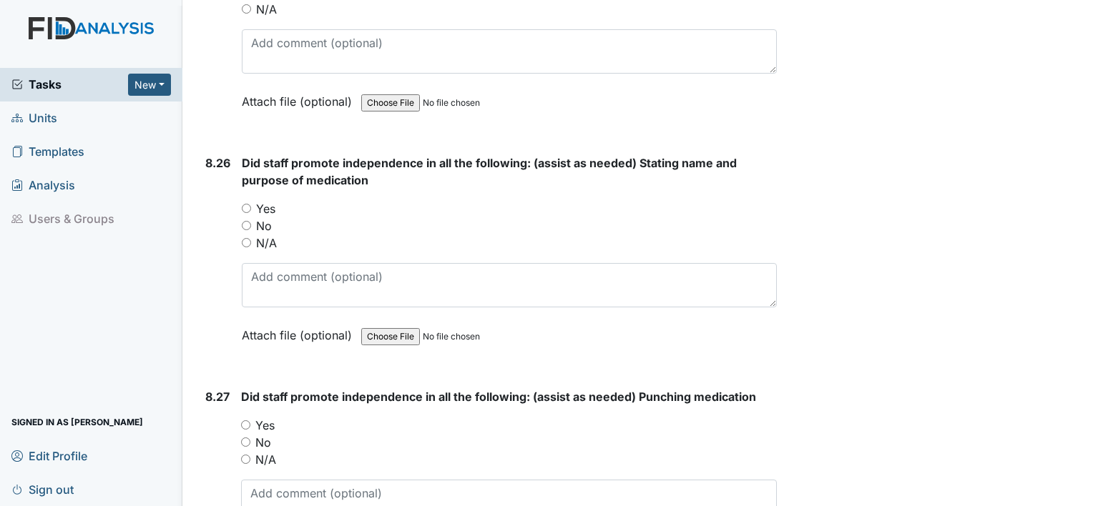
click at [244, 204] on input "Yes" at bounding box center [246, 208] width 9 height 9
radio input "true"
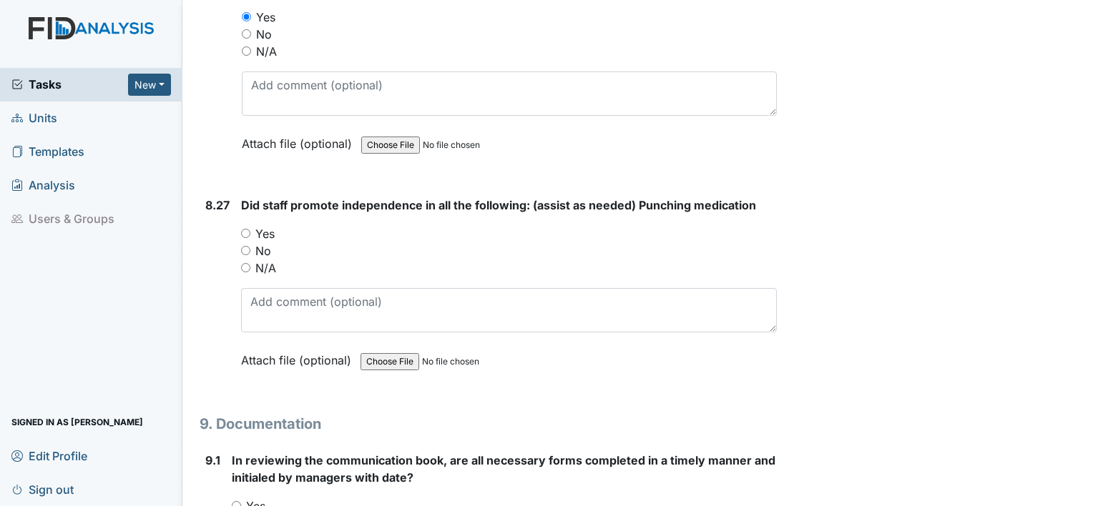
scroll to position [17305, 0]
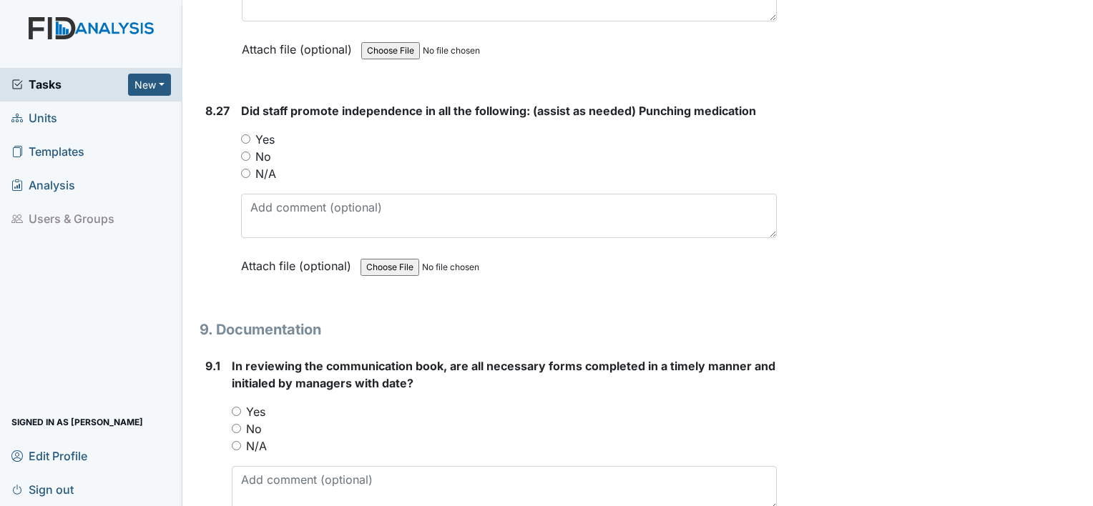
click at [246, 134] on input "Yes" at bounding box center [245, 138] width 9 height 9
radio input "true"
click at [242, 403] on div "Yes" at bounding box center [504, 411] width 545 height 17
click at [232, 407] on input "Yes" at bounding box center [236, 411] width 9 height 9
radio input "true"
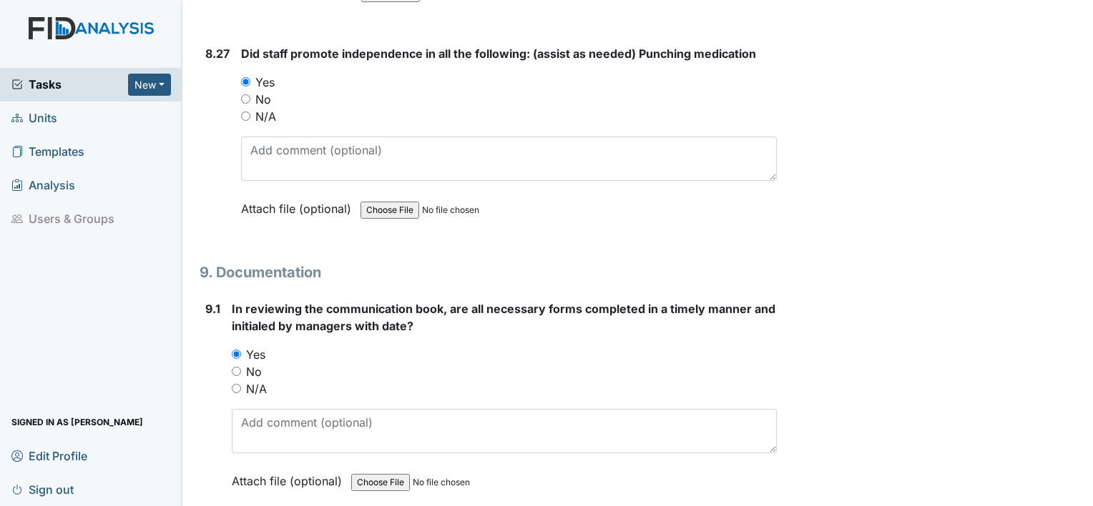
scroll to position [17592, 0]
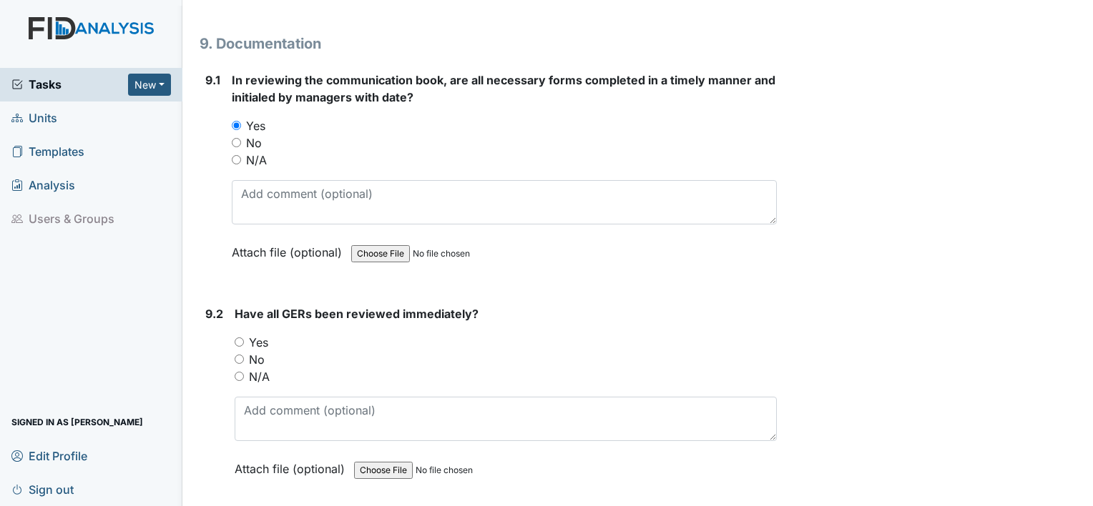
click at [245, 334] on div "Yes" at bounding box center [506, 342] width 542 height 17
click at [240, 338] on input "Yes" at bounding box center [239, 342] width 9 height 9
radio input "true"
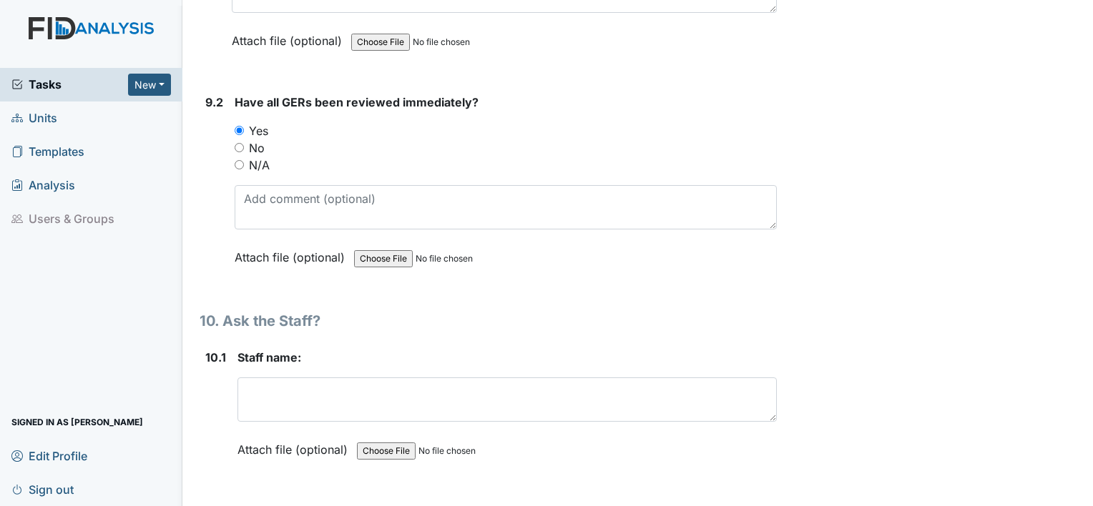
scroll to position [17806, 0]
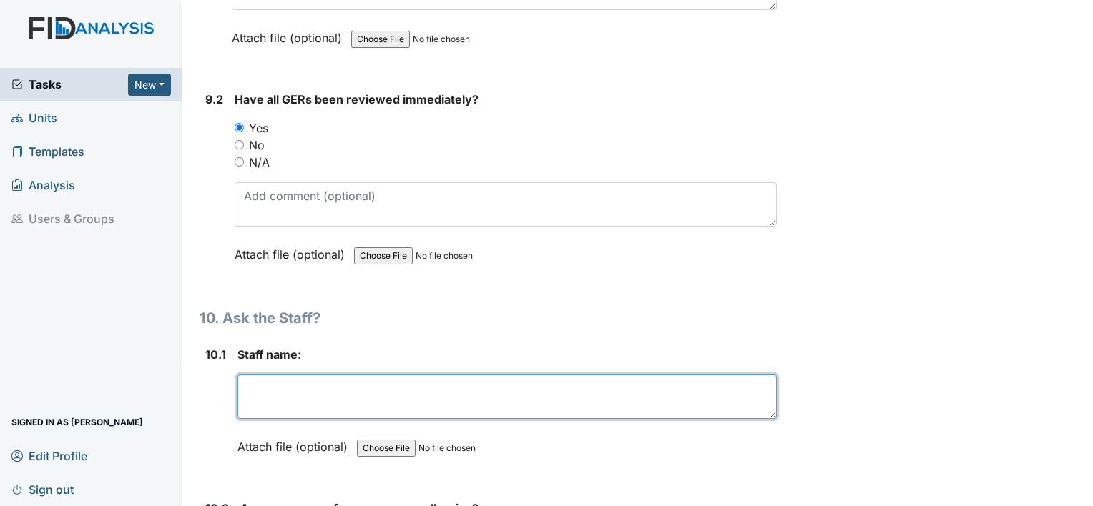
click at [261, 375] on textarea at bounding box center [506, 397] width 539 height 44
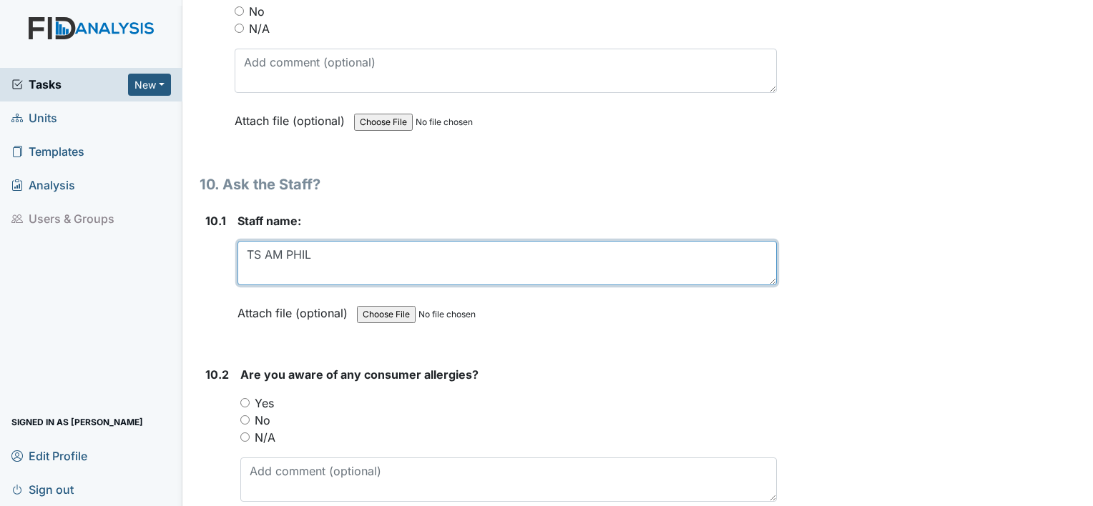
scroll to position [17949, 0]
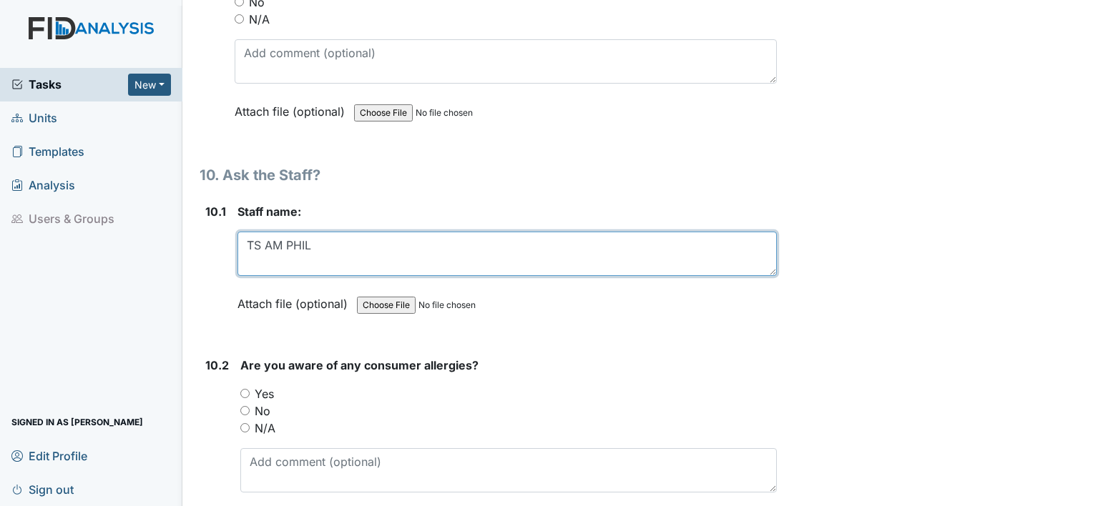
type textarea "TS AM PHIL"
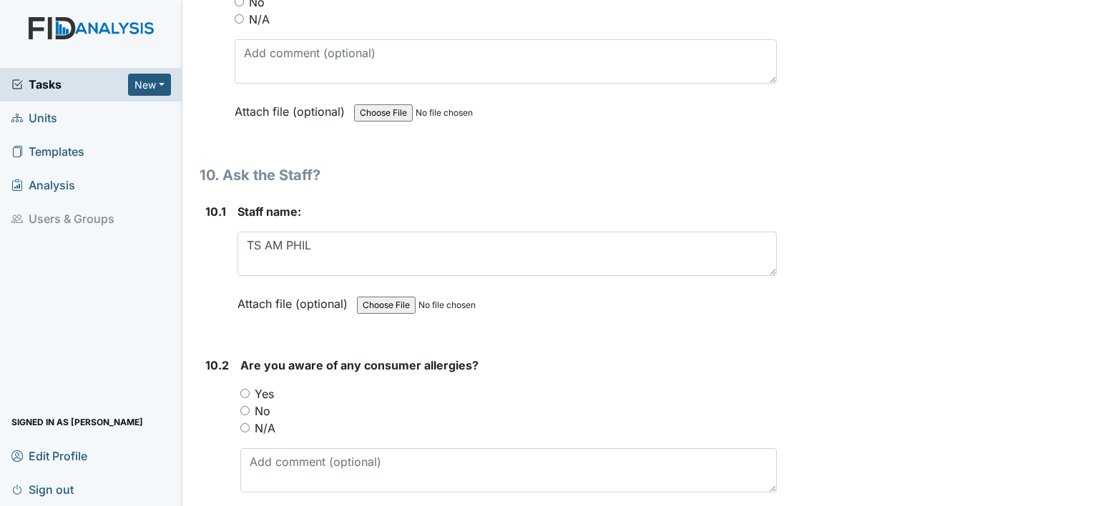
click at [244, 406] on input "No" at bounding box center [244, 410] width 9 height 9
radio input "true"
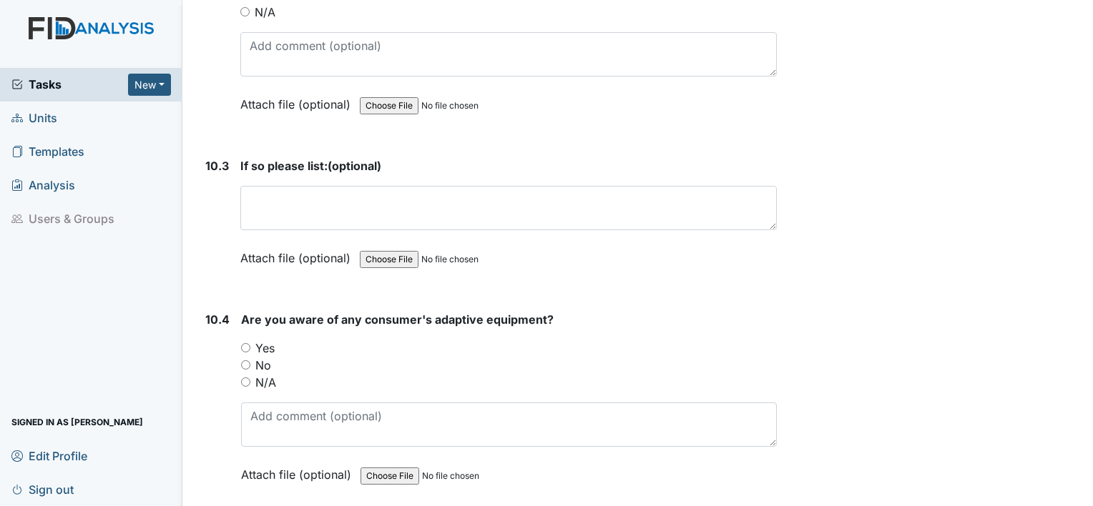
scroll to position [18378, 0]
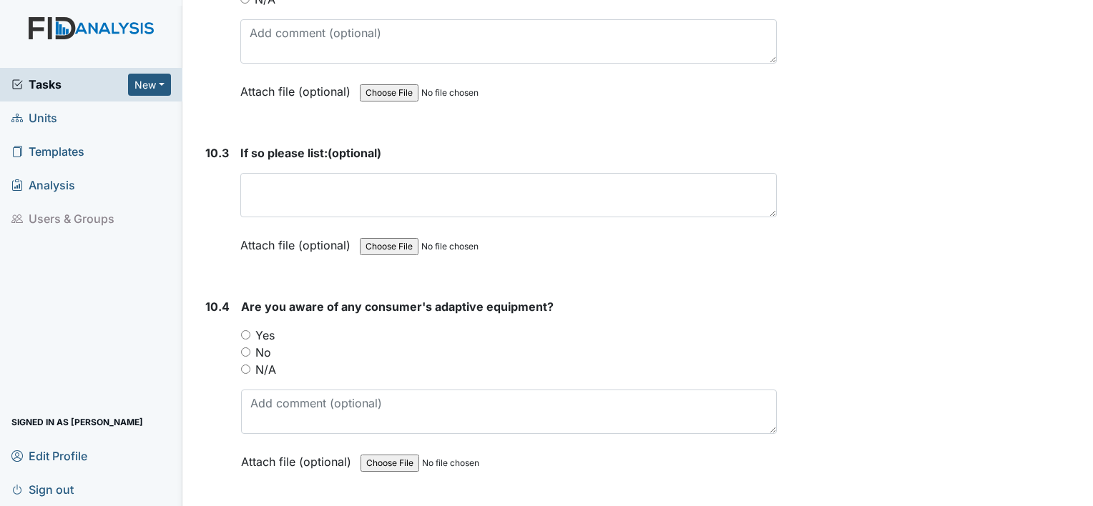
click at [247, 330] on input "Yes" at bounding box center [245, 334] width 9 height 9
radio input "true"
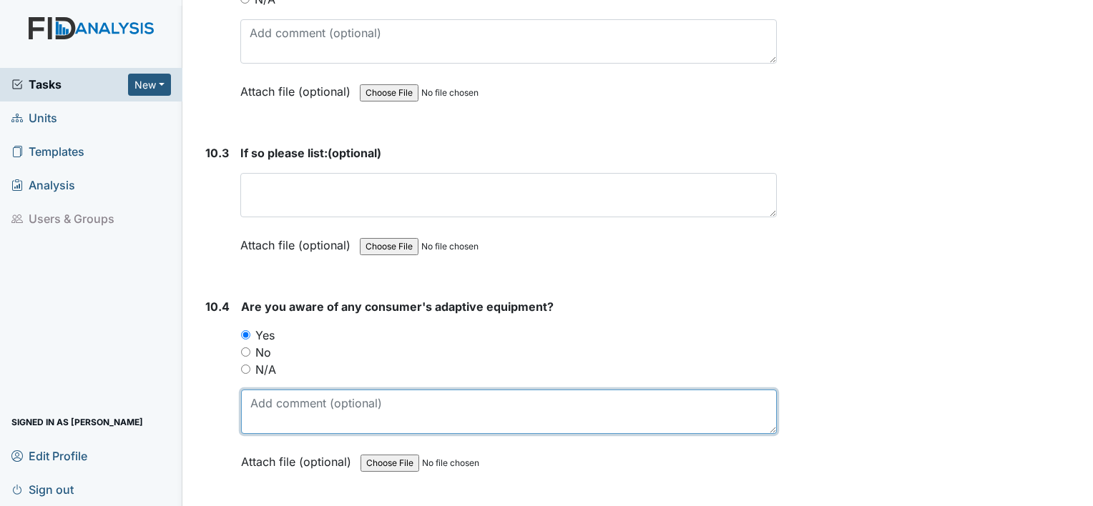
click at [275, 390] on textarea at bounding box center [509, 412] width 536 height 44
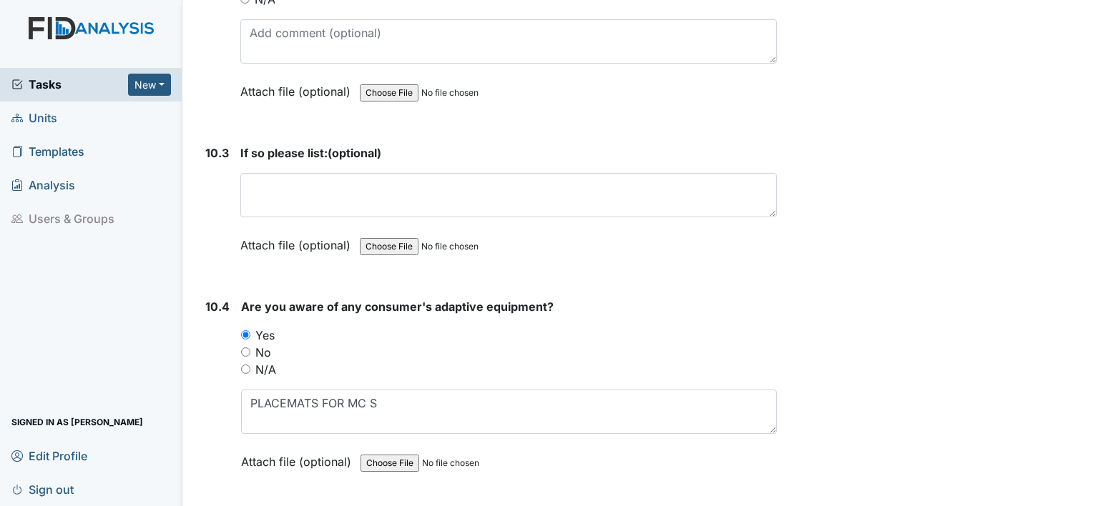
click at [229, 337] on div "10.4 Are you aware of any consumer's adaptive equipment? You must select one of…" at bounding box center [488, 395] width 577 height 194
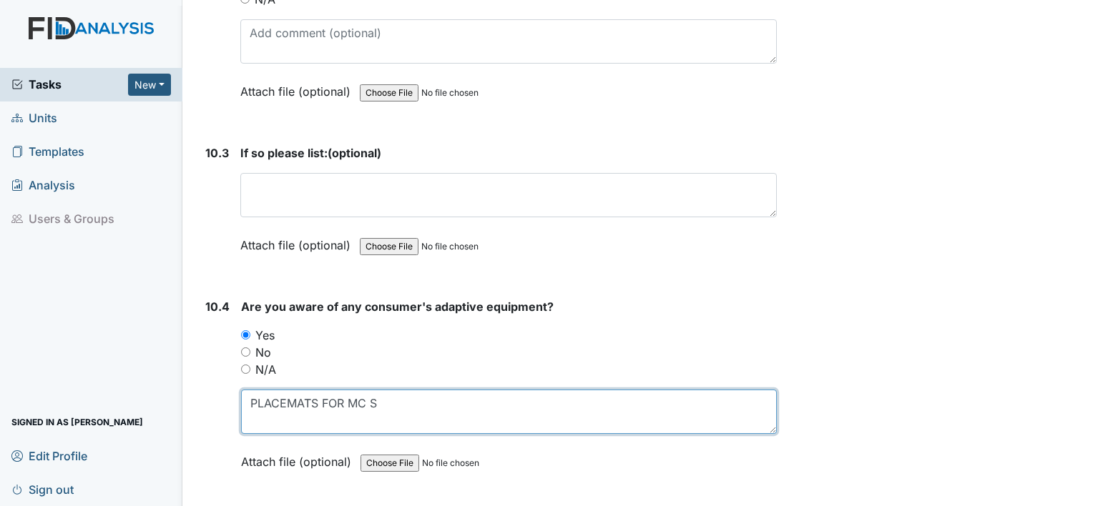
click at [377, 390] on textarea "PLACEMATS FOR MC S" at bounding box center [509, 412] width 536 height 44
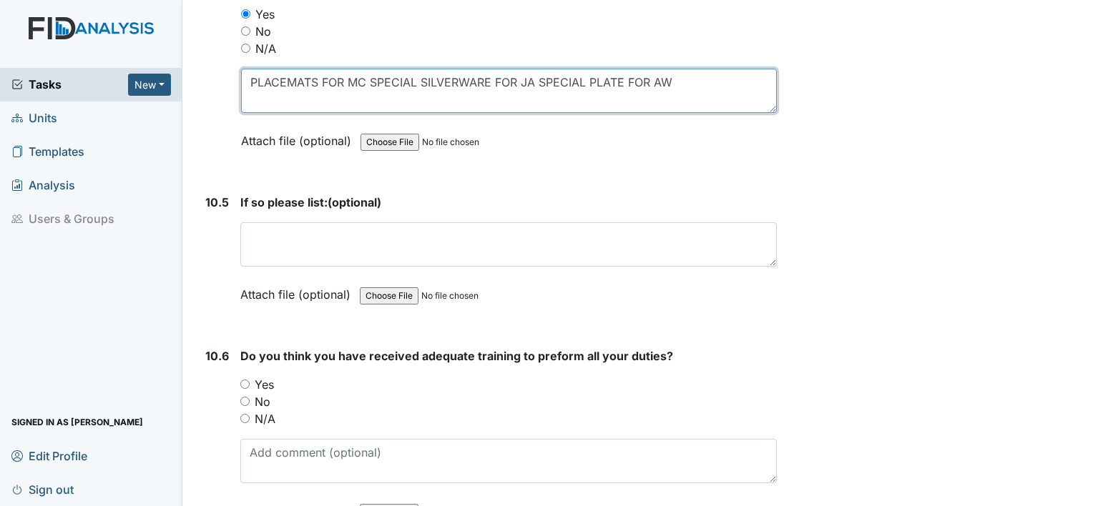
scroll to position [18753, 0]
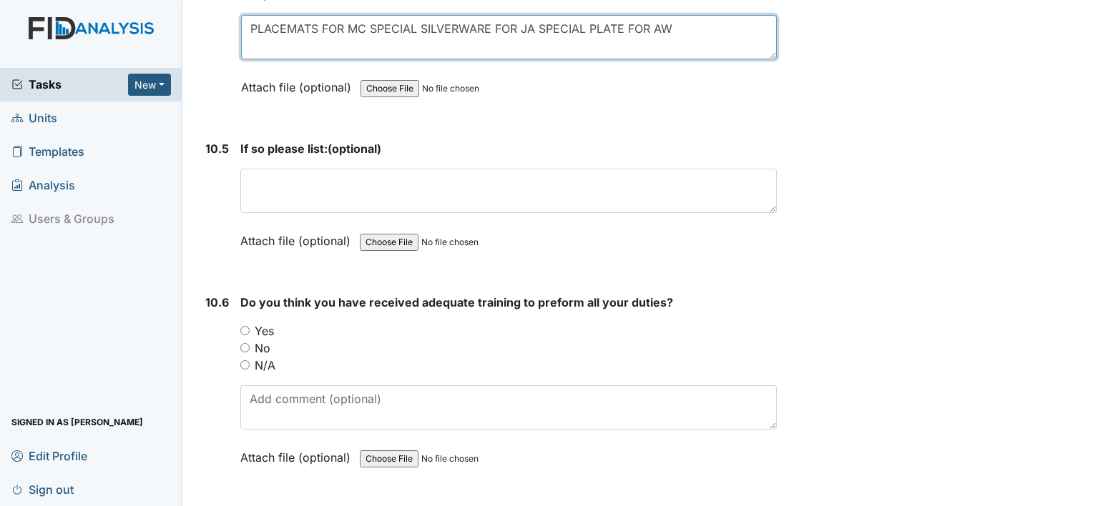
type textarea "PLACEMATS FOR MC SPECIAL SILVERWARE FOR JA SPECIAL PLATE FOR AW"
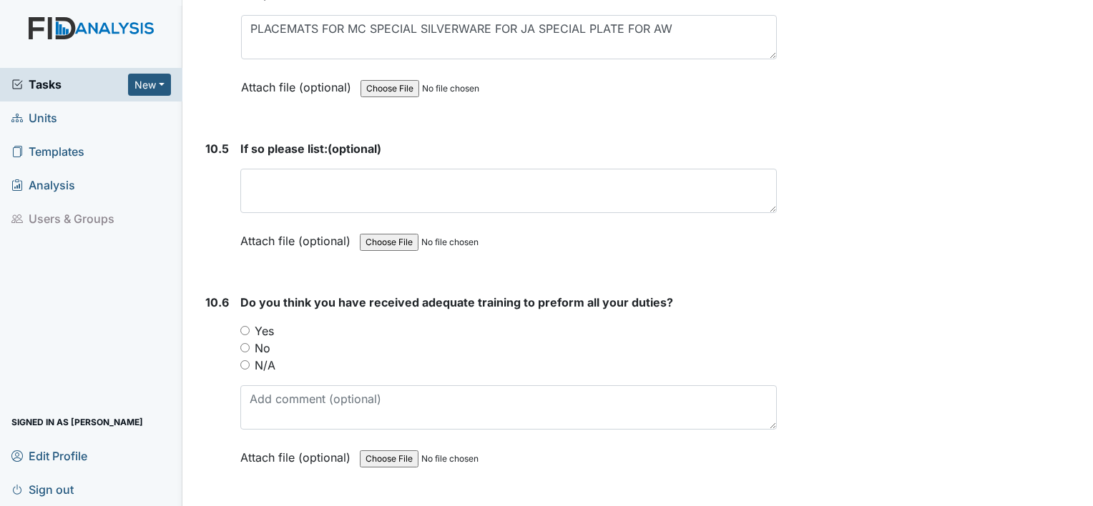
click at [251, 323] on div "Yes" at bounding box center [508, 331] width 536 height 17
click at [242, 326] on input "Yes" at bounding box center [244, 330] width 9 height 9
radio input "true"
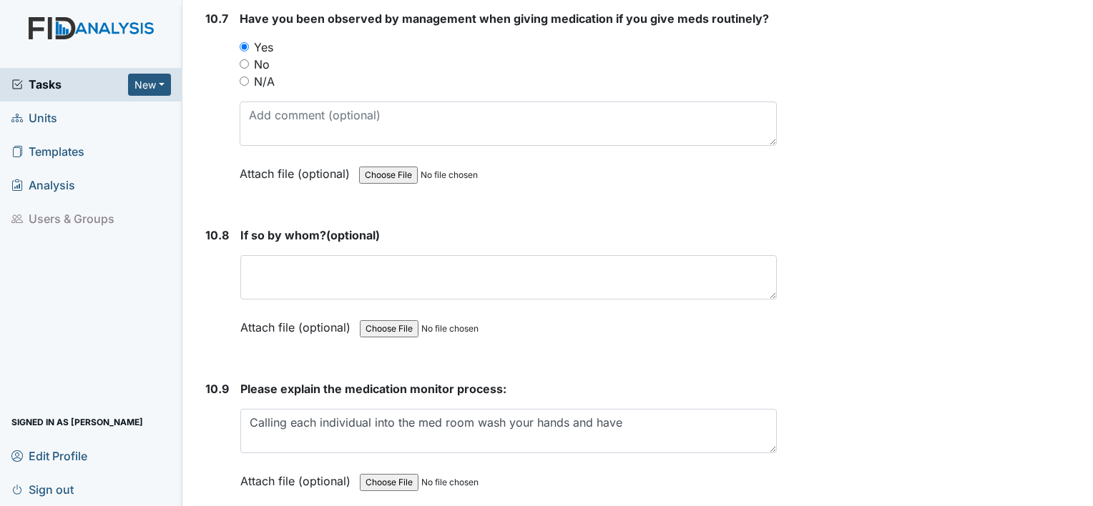
scroll to position [19254, 0]
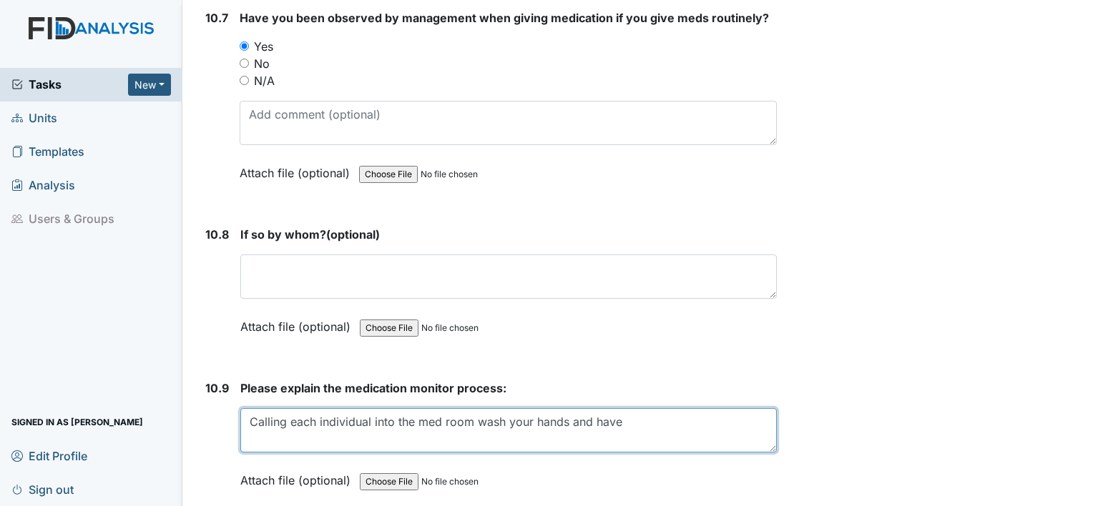
click at [619, 408] on textarea "Calling each individual into the med room wash your hands and have" at bounding box center [508, 430] width 536 height 44
click at [638, 408] on textarea "Calling each individual into the med room wash your hands and have" at bounding box center [508, 430] width 536 height 44
click at [292, 408] on textarea "Calling each individual into the med room wash your hands and have" at bounding box center [508, 430] width 536 height 44
paste textarea "Start at the top of MAR and works their way down, one medication at a time"
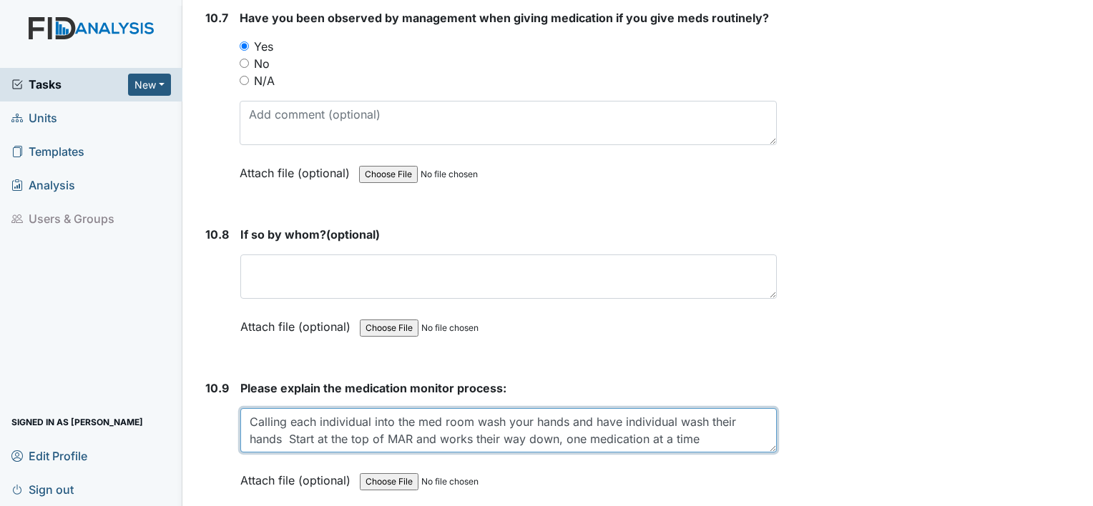
type textarea "Calling each individual into the med room wash your hands and have individual w…"
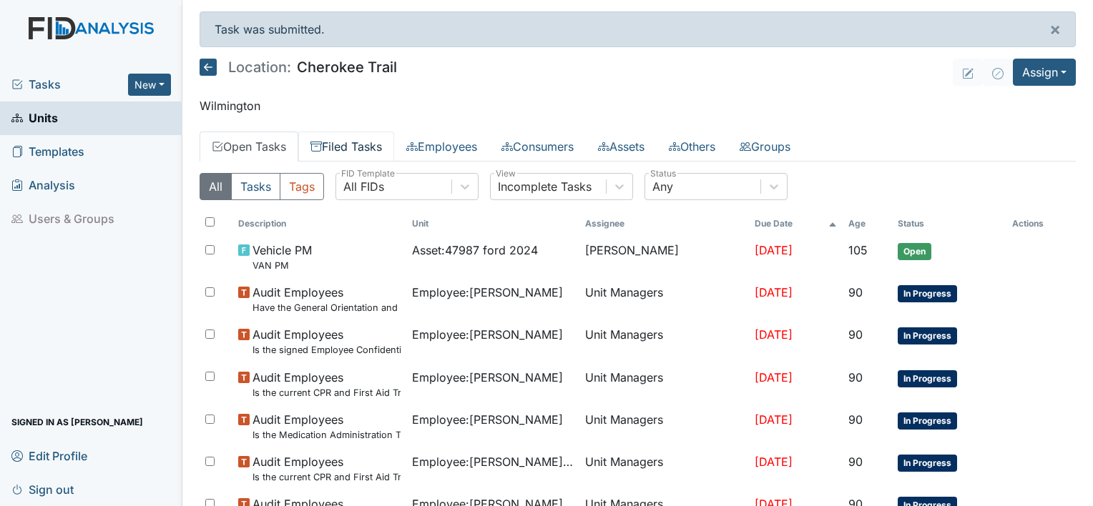
click at [383, 151] on link "Filed Tasks" at bounding box center [346, 147] width 96 height 30
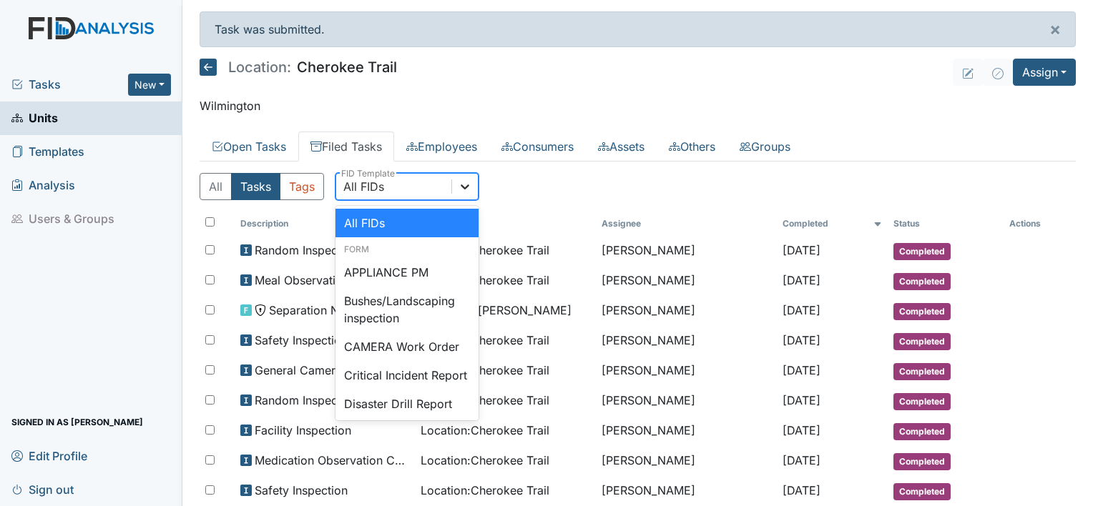
click at [466, 186] on icon at bounding box center [465, 186] width 14 height 14
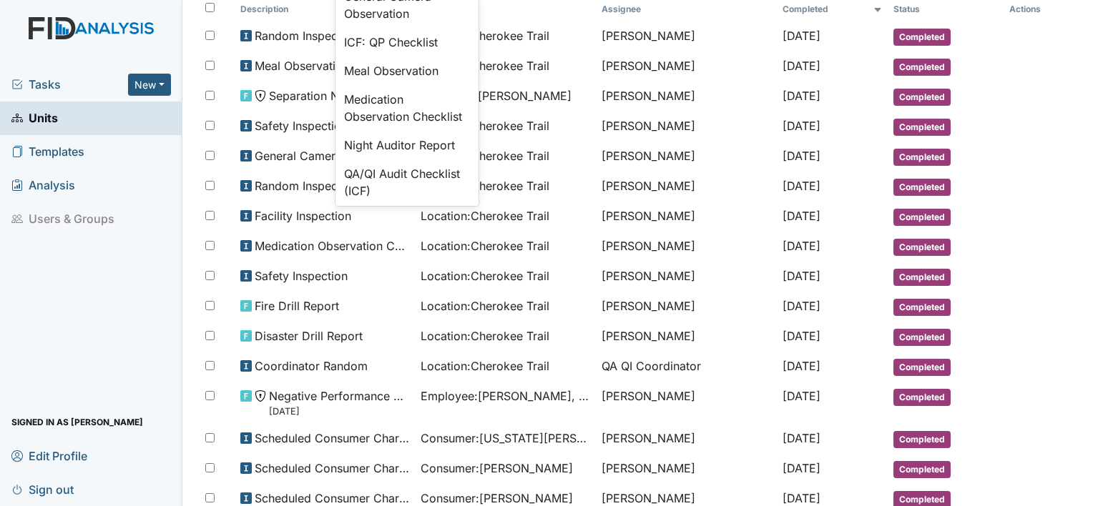
scroll to position [1001, 0]
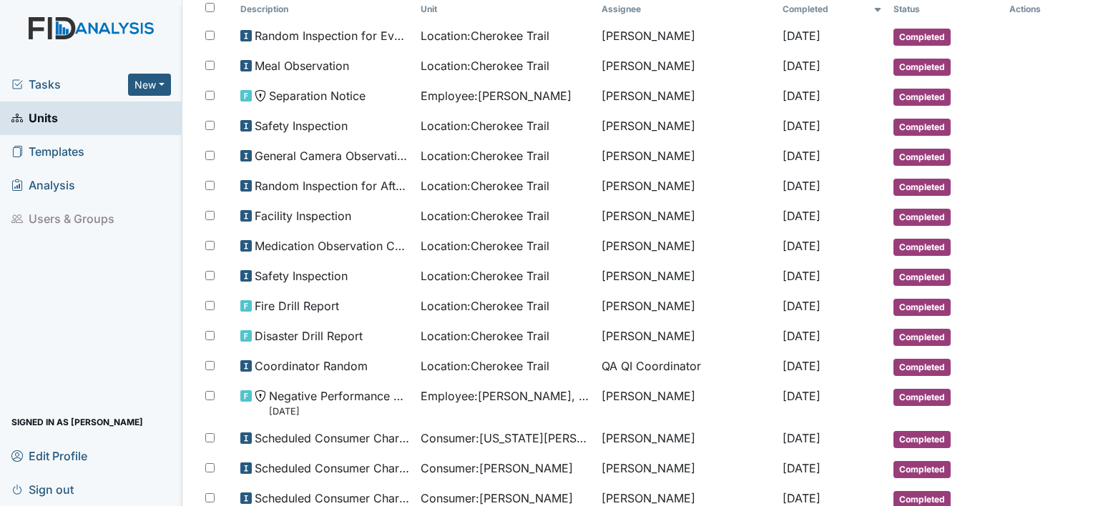
click at [127, 113] on link "Units" at bounding box center [91, 119] width 182 height 34
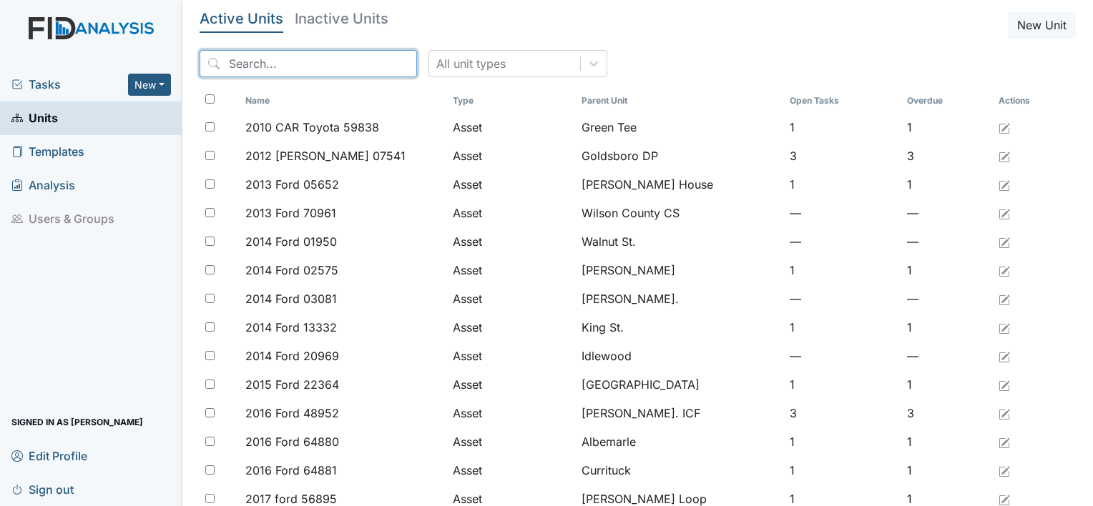
click at [315, 64] on input "search" at bounding box center [308, 63] width 217 height 27
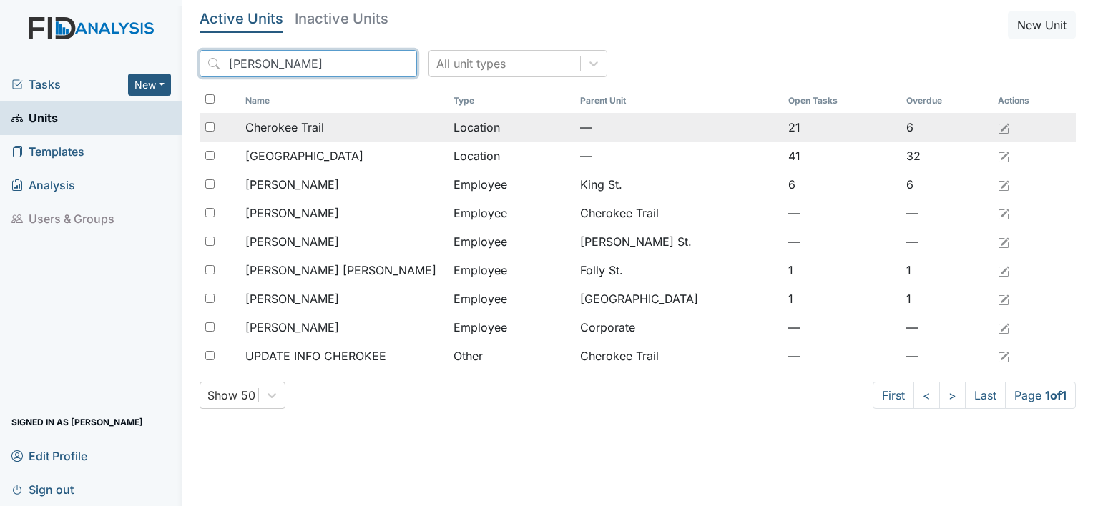
type input "[PERSON_NAME]"
click at [275, 120] on span "Cherokee Trail" at bounding box center [284, 127] width 79 height 17
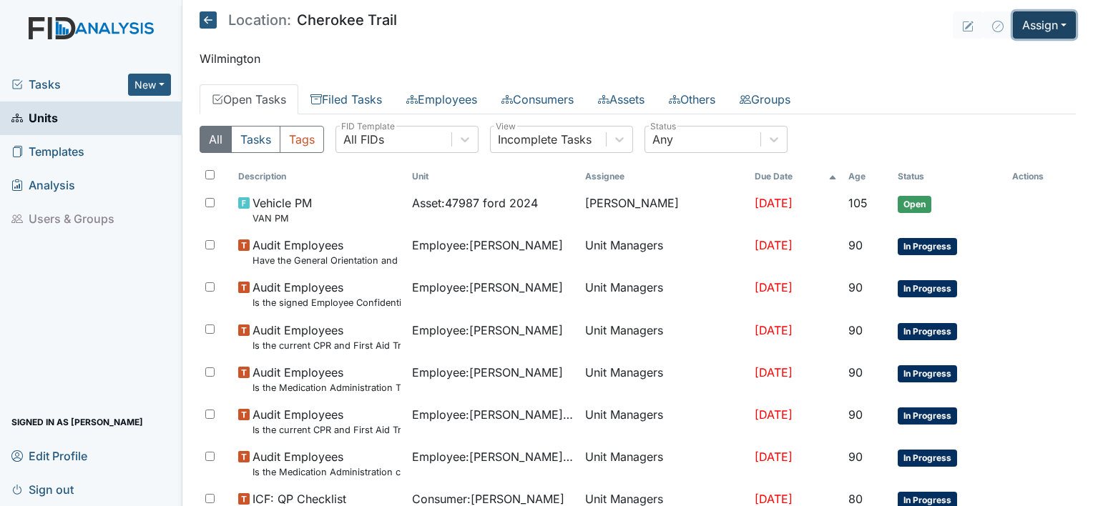
click at [1044, 28] on button "Assign" at bounding box center [1044, 24] width 63 height 27
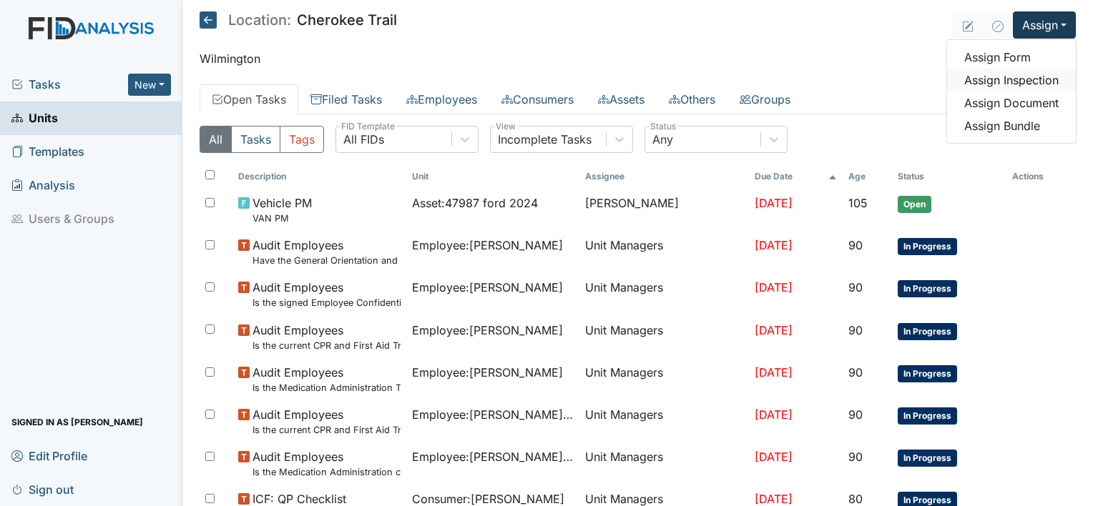
click at [1022, 77] on link "Assign Inspection" at bounding box center [1011, 80] width 129 height 23
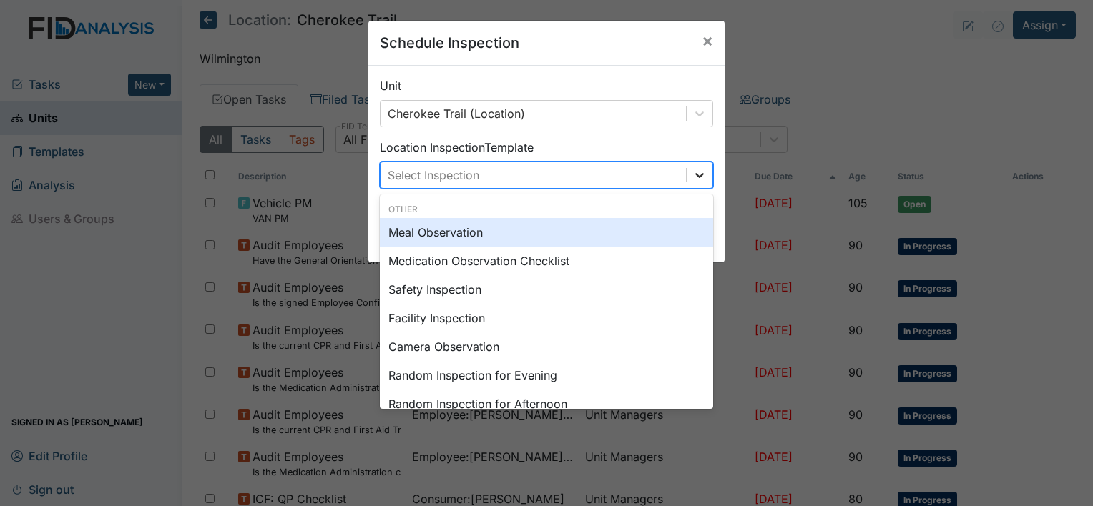
click at [701, 171] on icon at bounding box center [699, 175] width 14 height 14
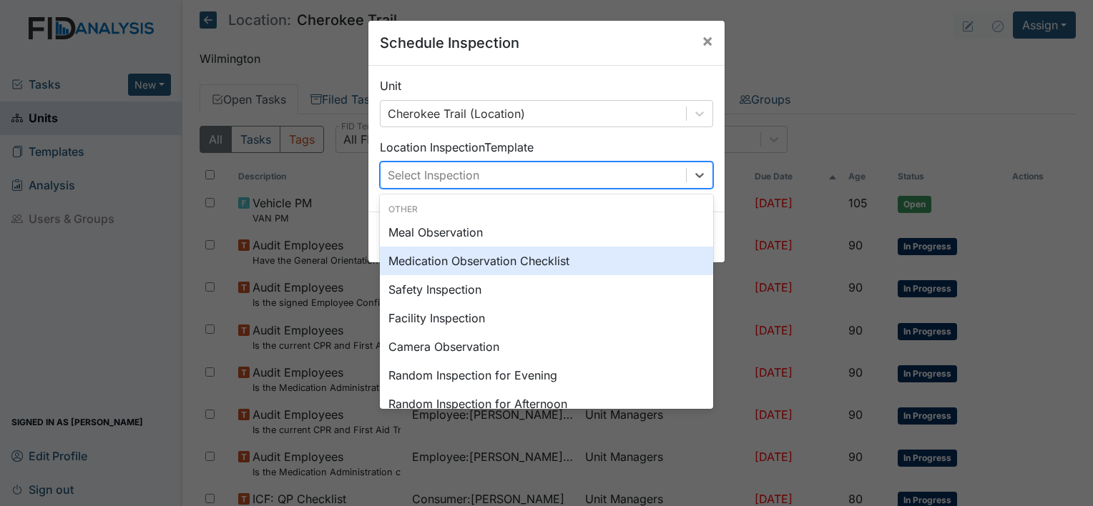
click at [543, 257] on div "Medication Observation Checklist" at bounding box center [546, 261] width 333 height 29
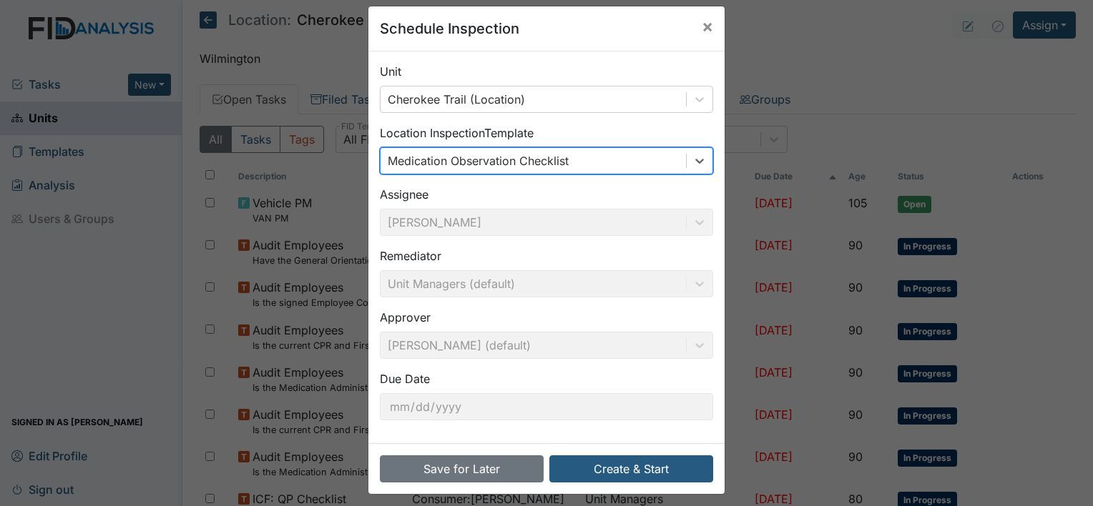
scroll to position [22, 0]
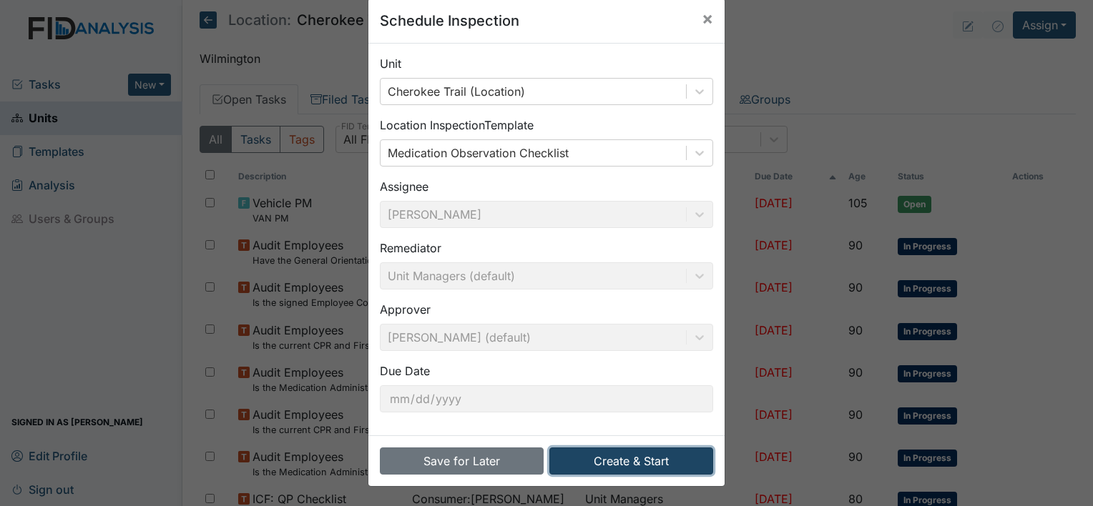
click at [555, 466] on button "Create & Start" at bounding box center [631, 461] width 164 height 27
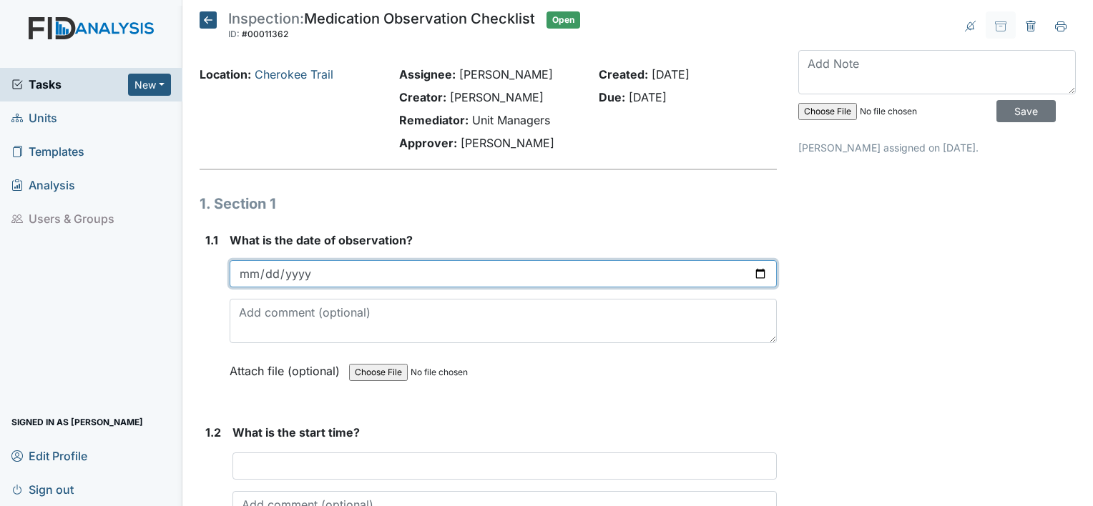
click at [248, 272] on input "date" at bounding box center [503, 273] width 547 height 27
click at [275, 270] on input "date" at bounding box center [503, 273] width 547 height 27
click at [271, 270] on input "date" at bounding box center [503, 273] width 547 height 27
click at [261, 267] on input "date" at bounding box center [503, 273] width 547 height 27
type input "[PHONE_NUMBER]"
